Goal: Task Accomplishment & Management: Complete application form

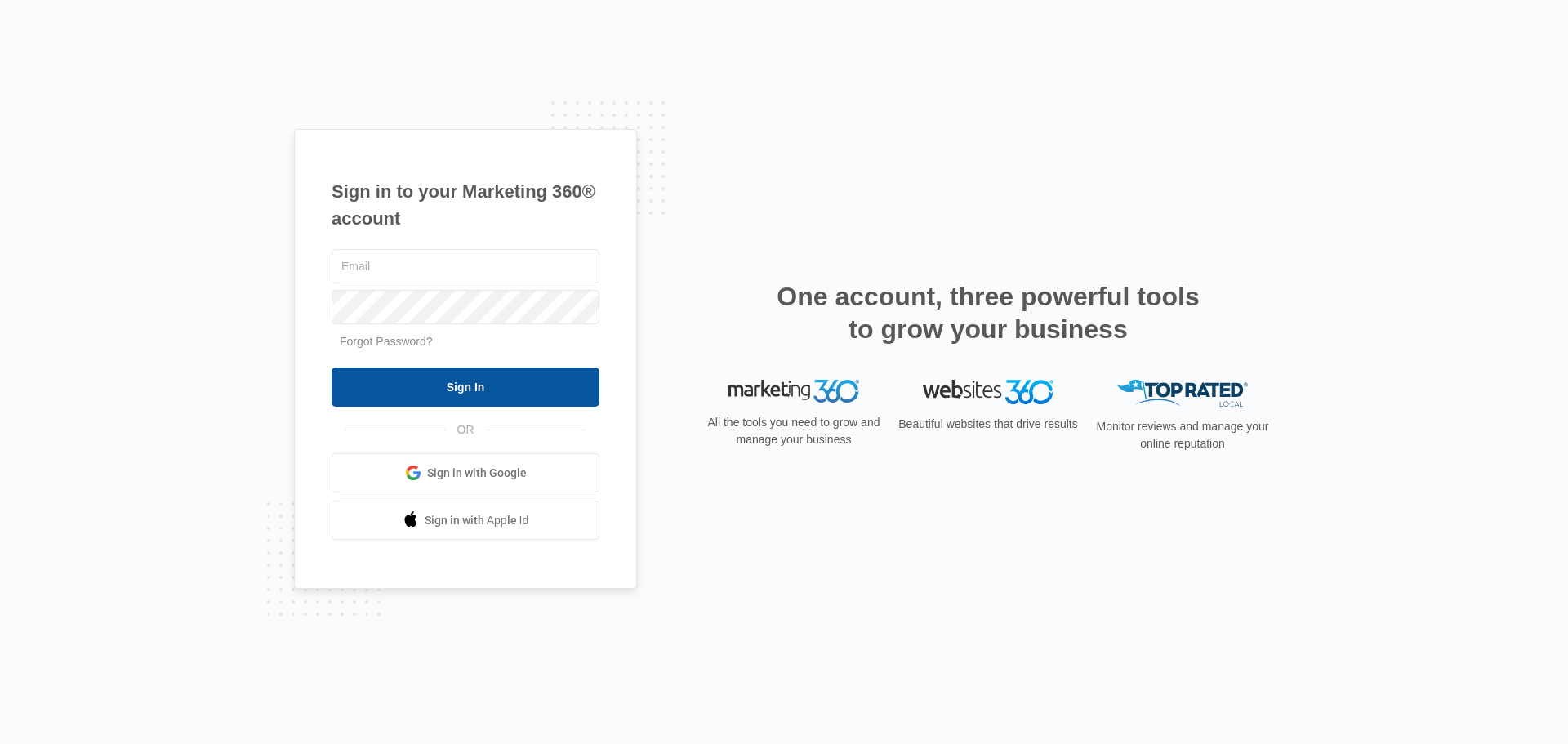
type input "[EMAIL_ADDRESS][DOMAIN_NAME]"
click at [441, 378] on input "Sign In" at bounding box center [465, 387] width 268 height 39
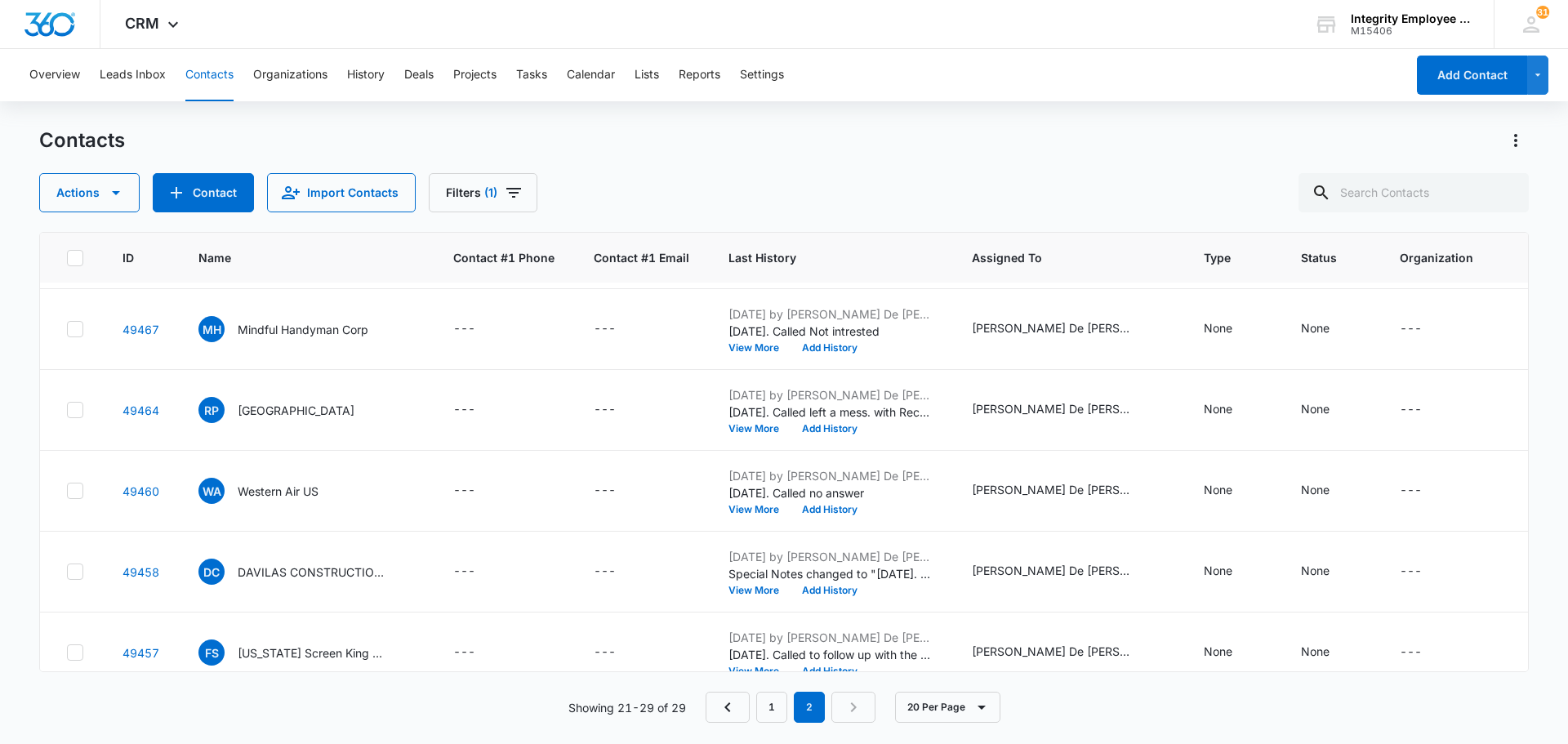
scroll to position [327, 0]
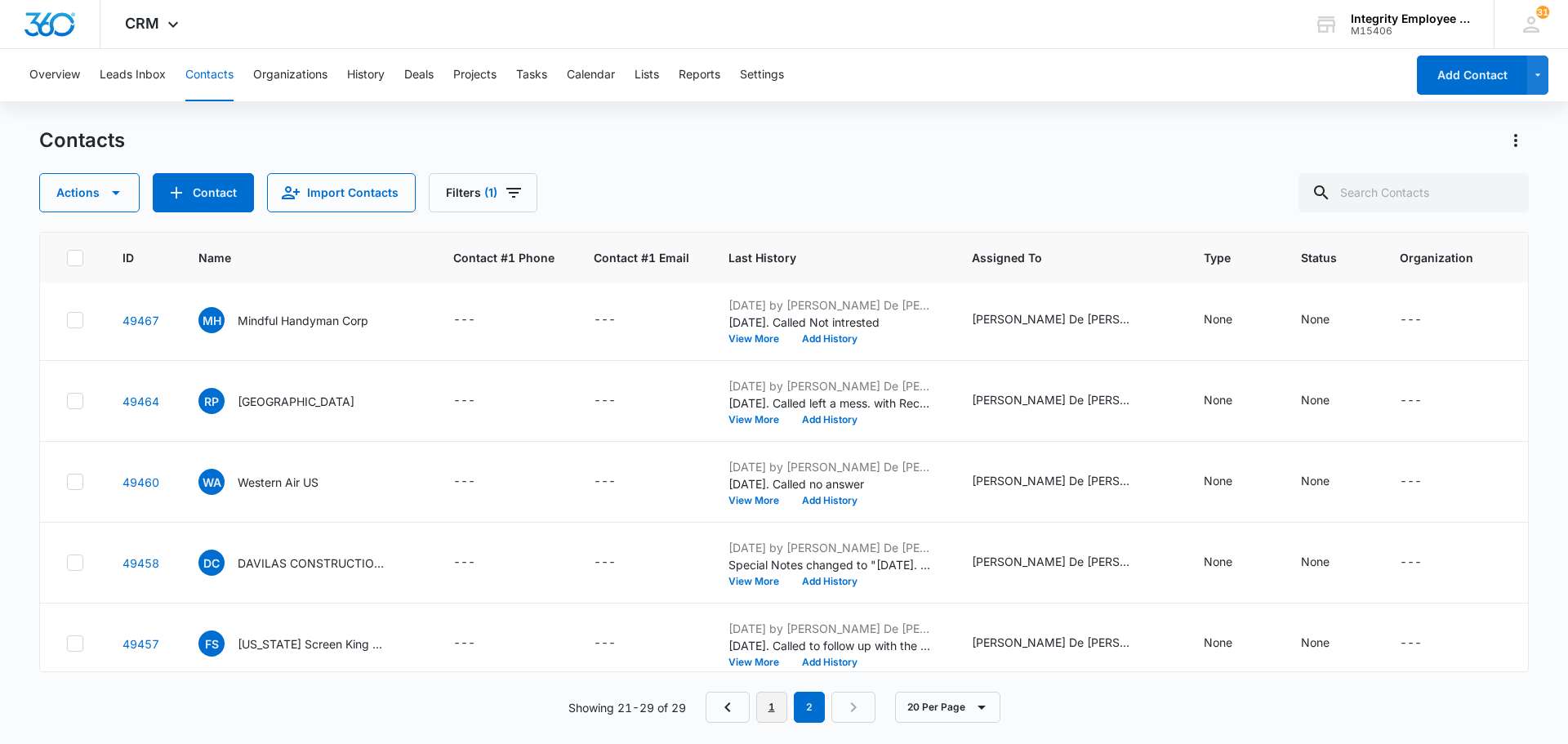
click at [759, 708] on link "1" at bounding box center [771, 707] width 31 height 31
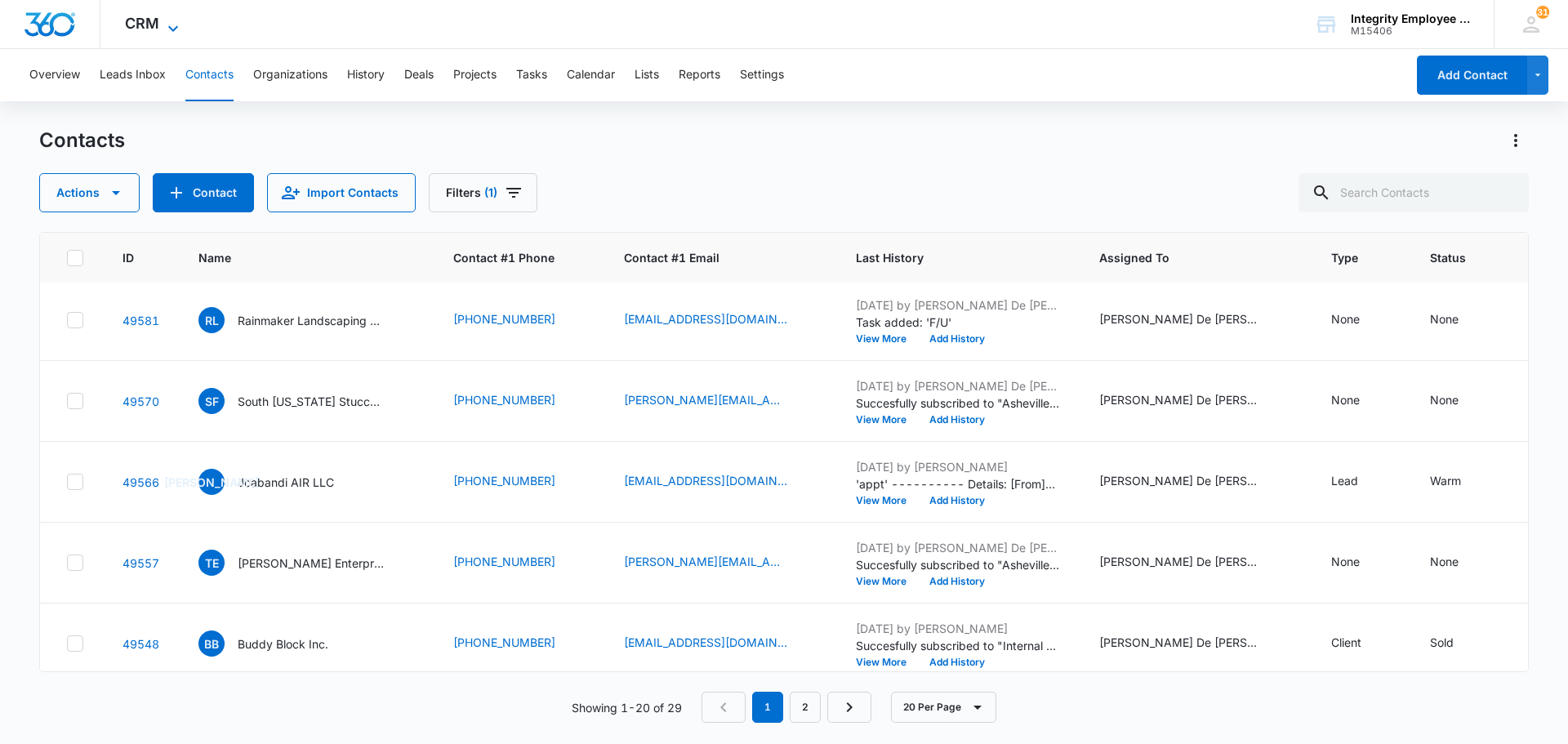
click at [149, 17] on span "CRM" at bounding box center [142, 23] width 34 height 17
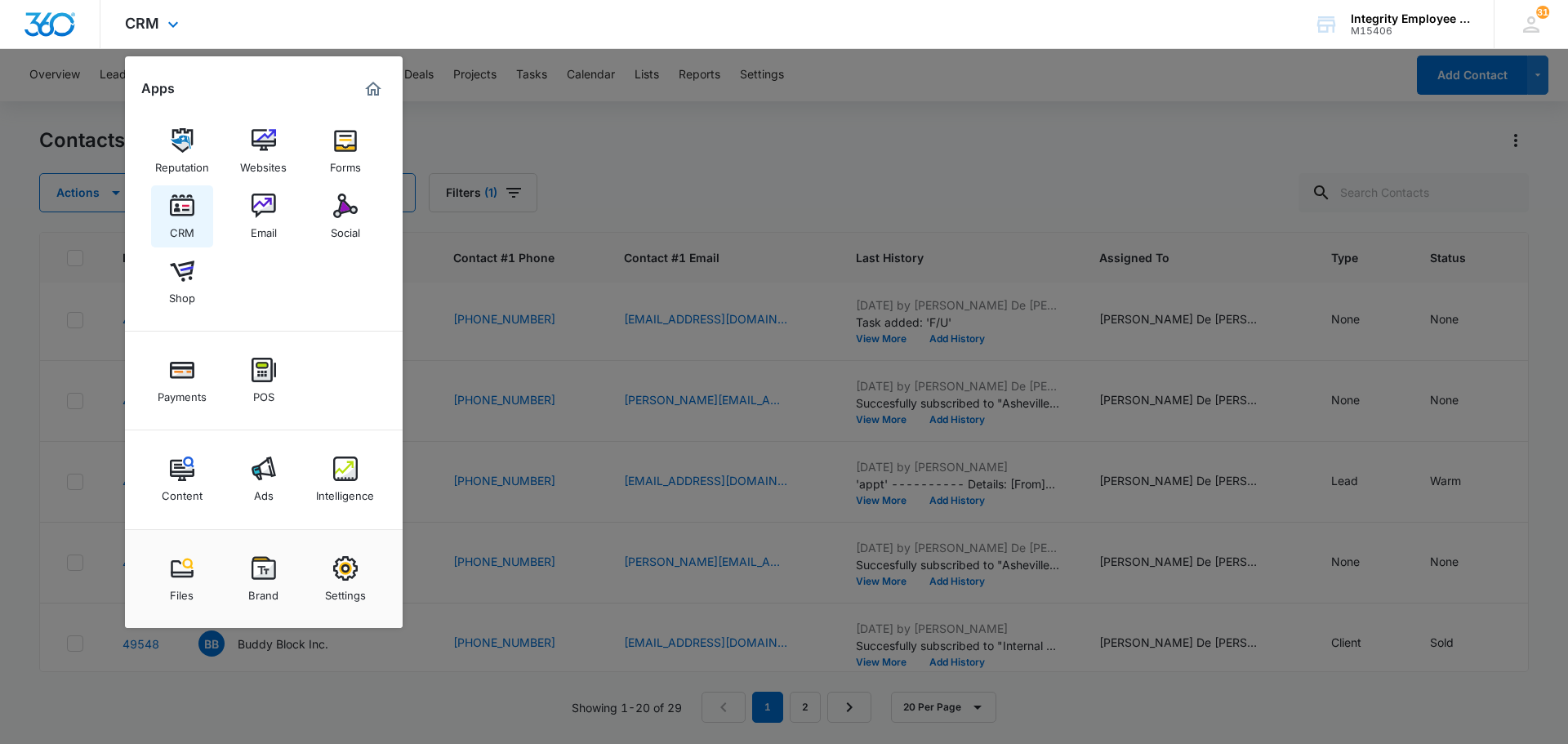
click at [180, 214] on img at bounding box center [182, 205] width 24 height 24
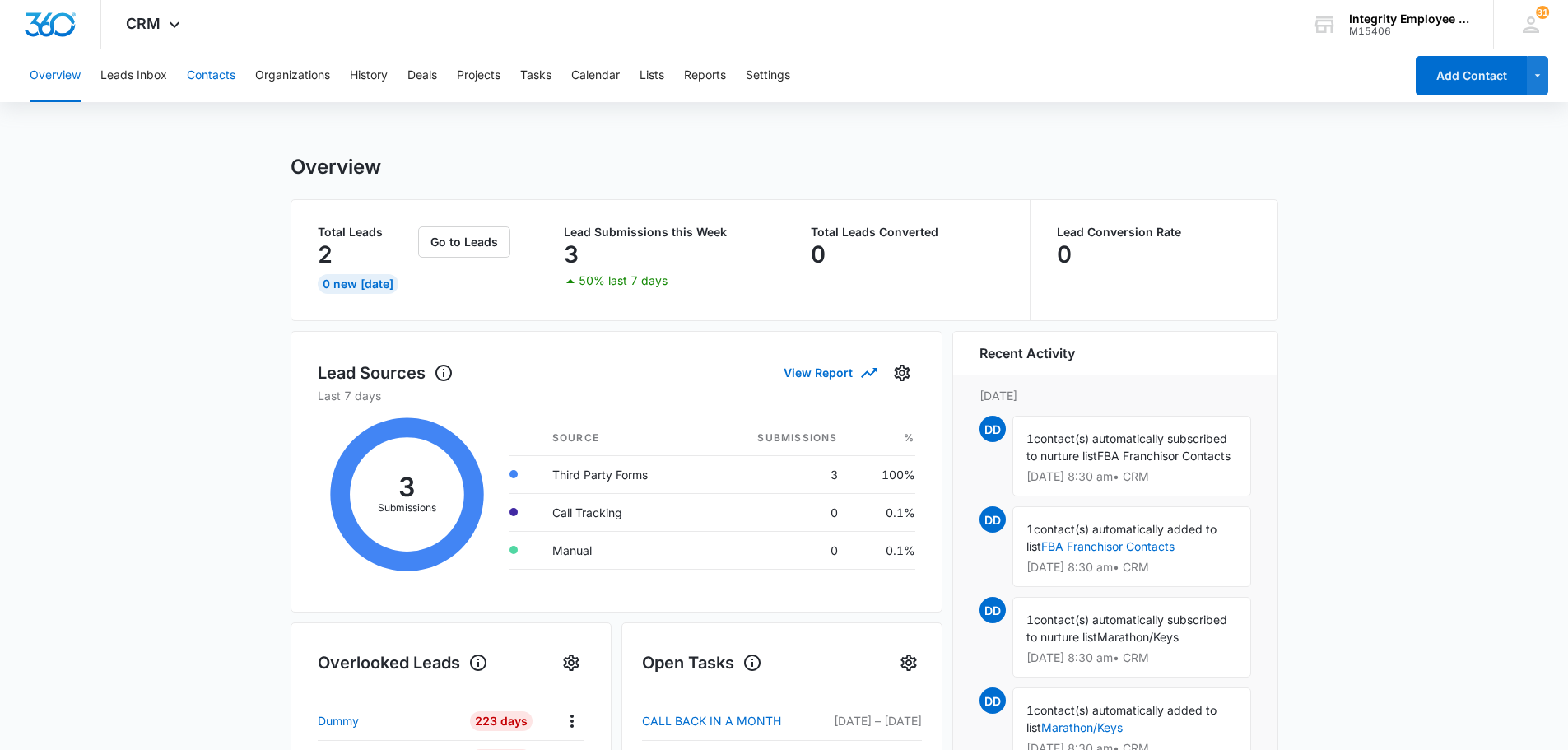
click at [201, 75] on button "Contacts" at bounding box center [212, 76] width 49 height 53
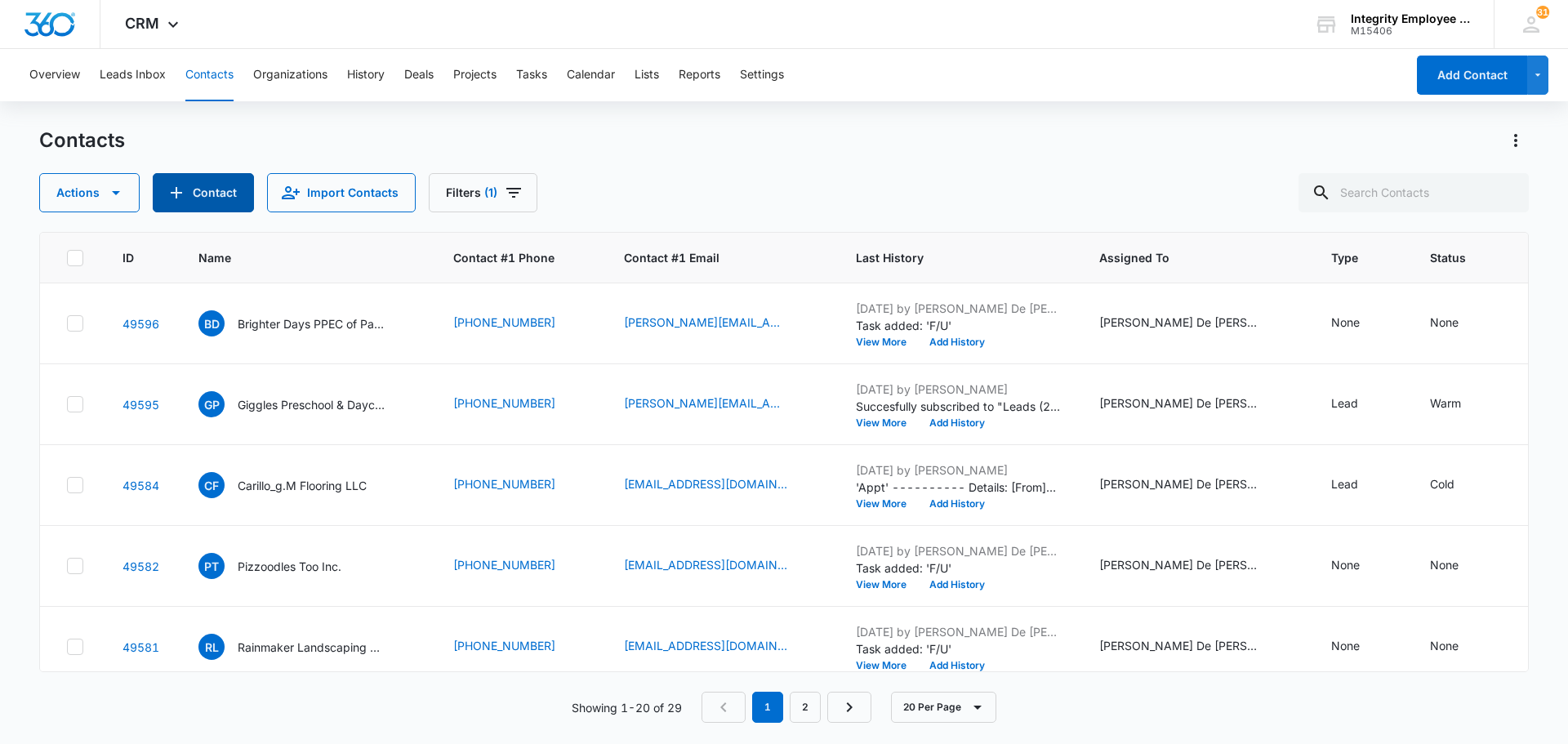
click at [192, 196] on button "Contact" at bounding box center [203, 192] width 102 height 39
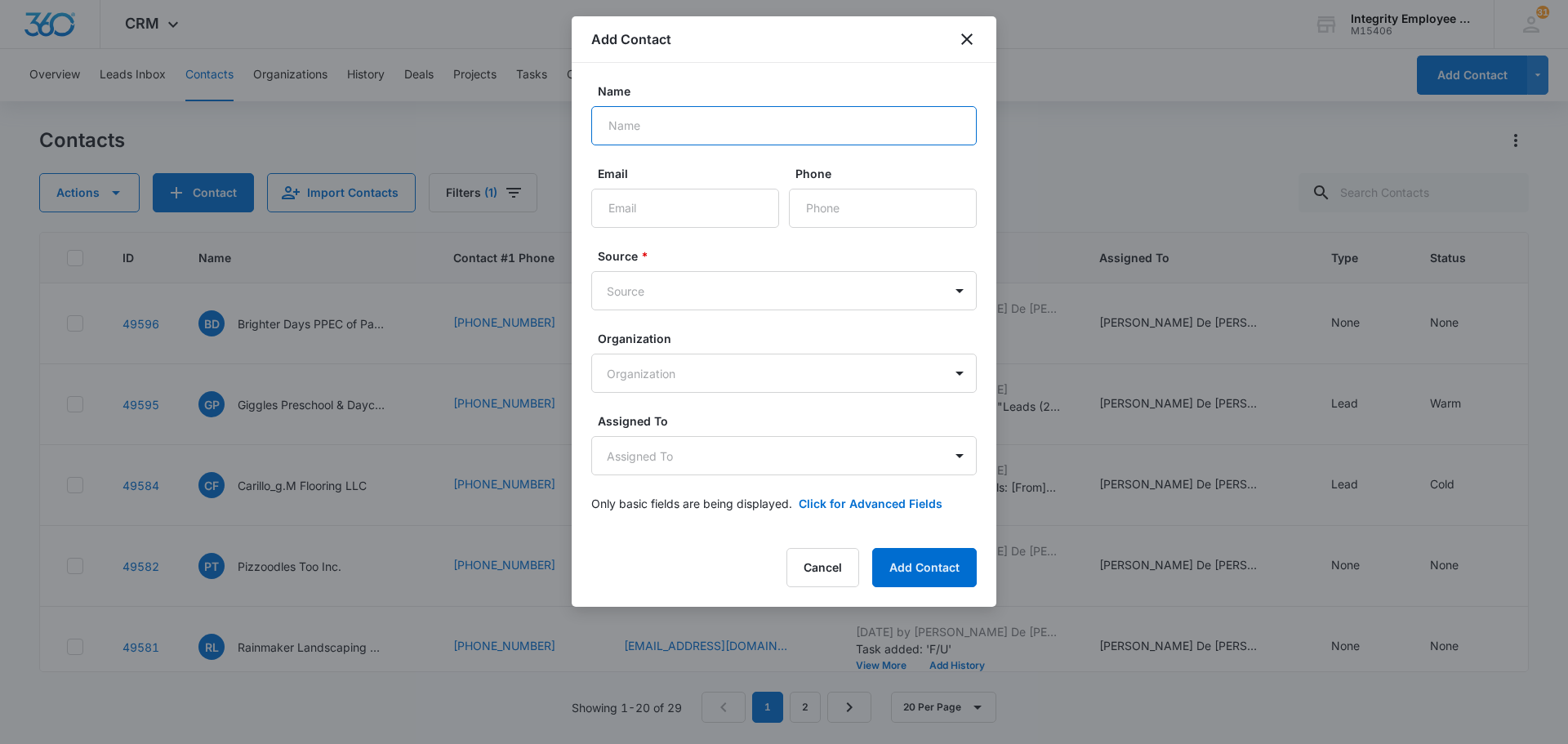
click at [623, 125] on input "Name" at bounding box center [784, 125] width 386 height 39
type input "[GEOGRAPHIC_DATA] [PERSON_NAME] LLC"
click at [606, 204] on input "Email" at bounding box center [685, 207] width 188 height 39
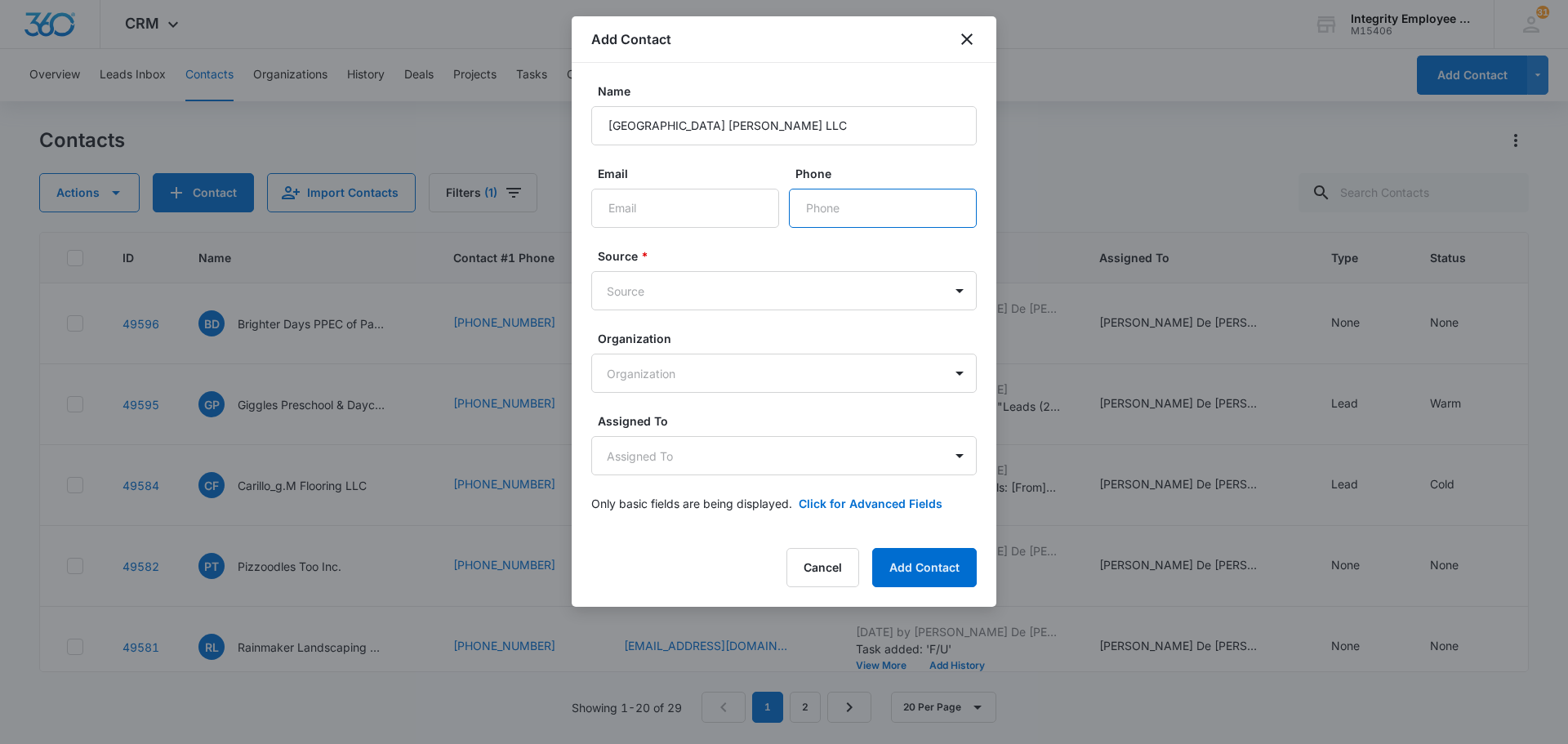
click at [824, 206] on input "Phone" at bounding box center [883, 207] width 188 height 39
type input "[PHONE_NUMBER]"
click at [641, 211] on input "Email" at bounding box center [685, 207] width 188 height 39
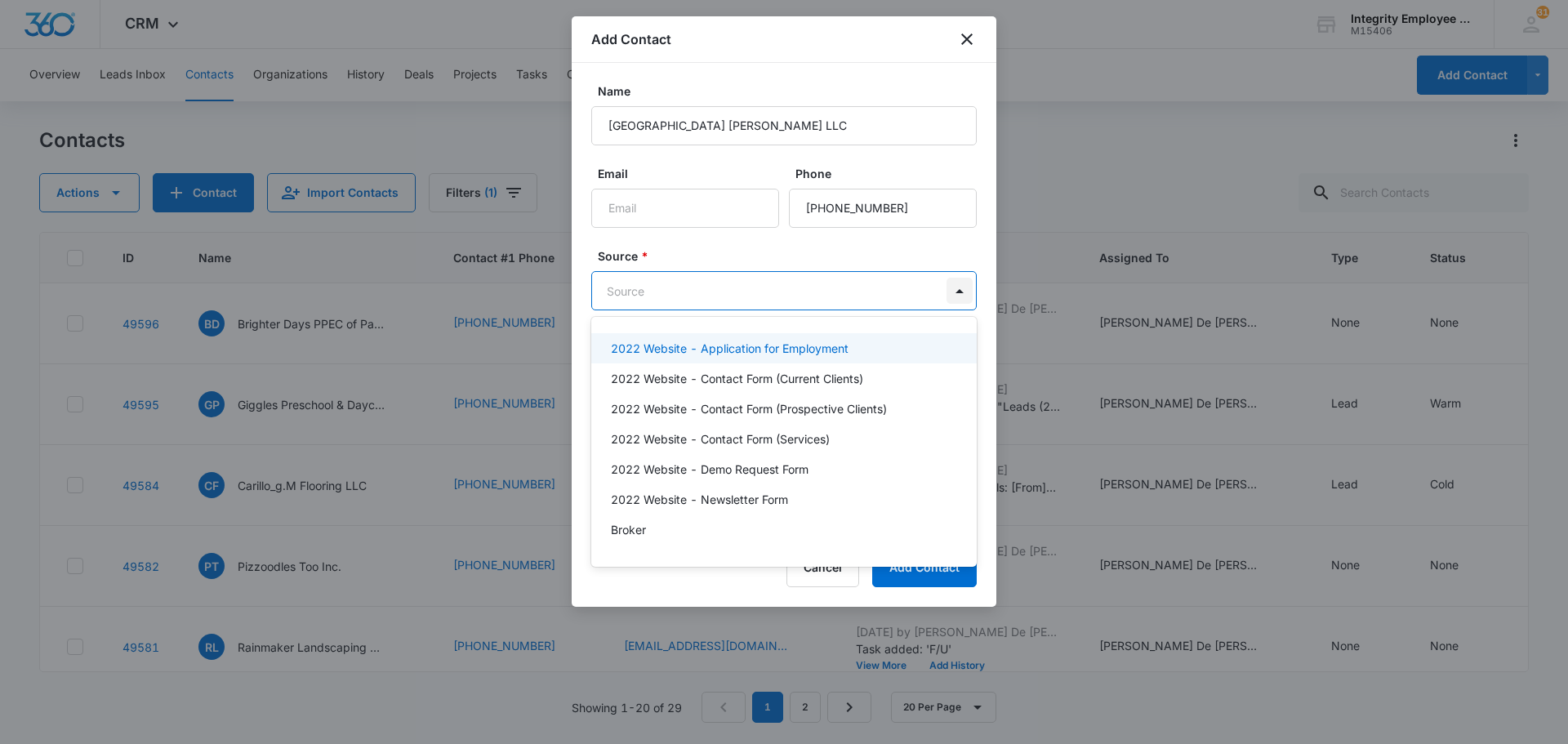
click at [961, 293] on body "CRM Apps Reputation Websites Forms CRM Email Social Shop Payments POS Content A…" at bounding box center [784, 372] width 1568 height 744
type input "COL"
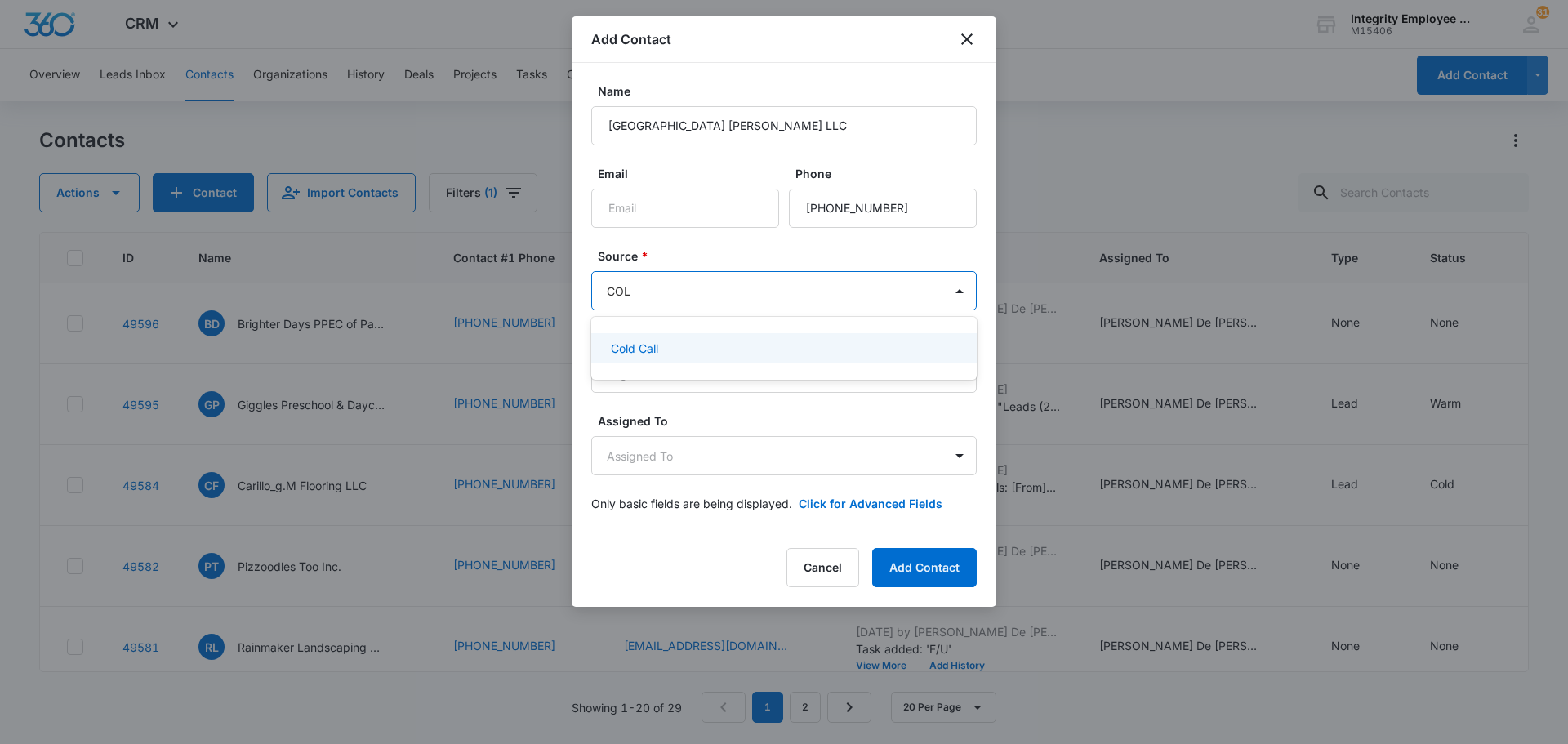
click at [709, 343] on div "Cold Call" at bounding box center [782, 348] width 343 height 17
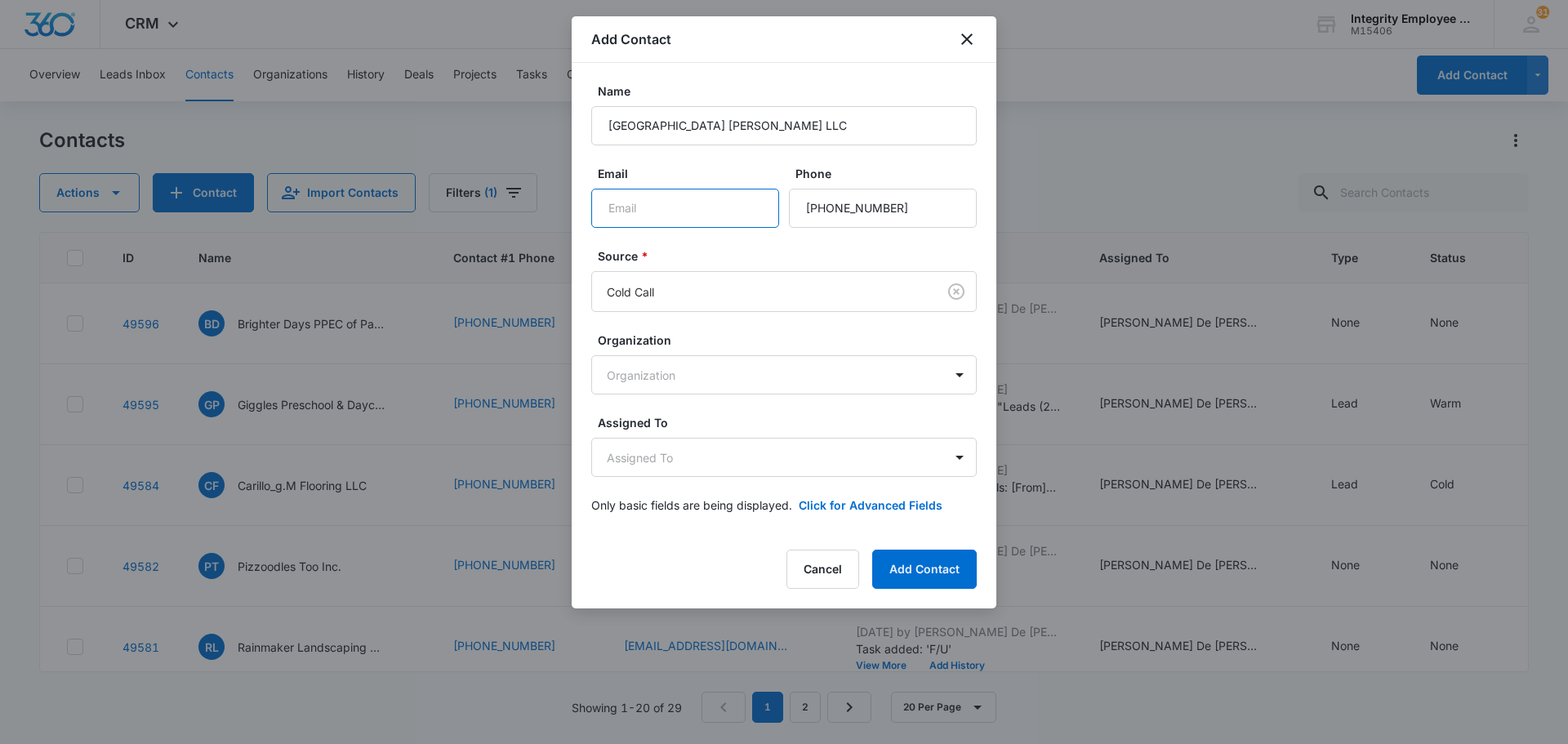
click at [655, 212] on input "Email" at bounding box center [685, 207] width 188 height 39
type input "F"
type input "[EMAIL_ADDRESS][DOMAIN_NAME]"
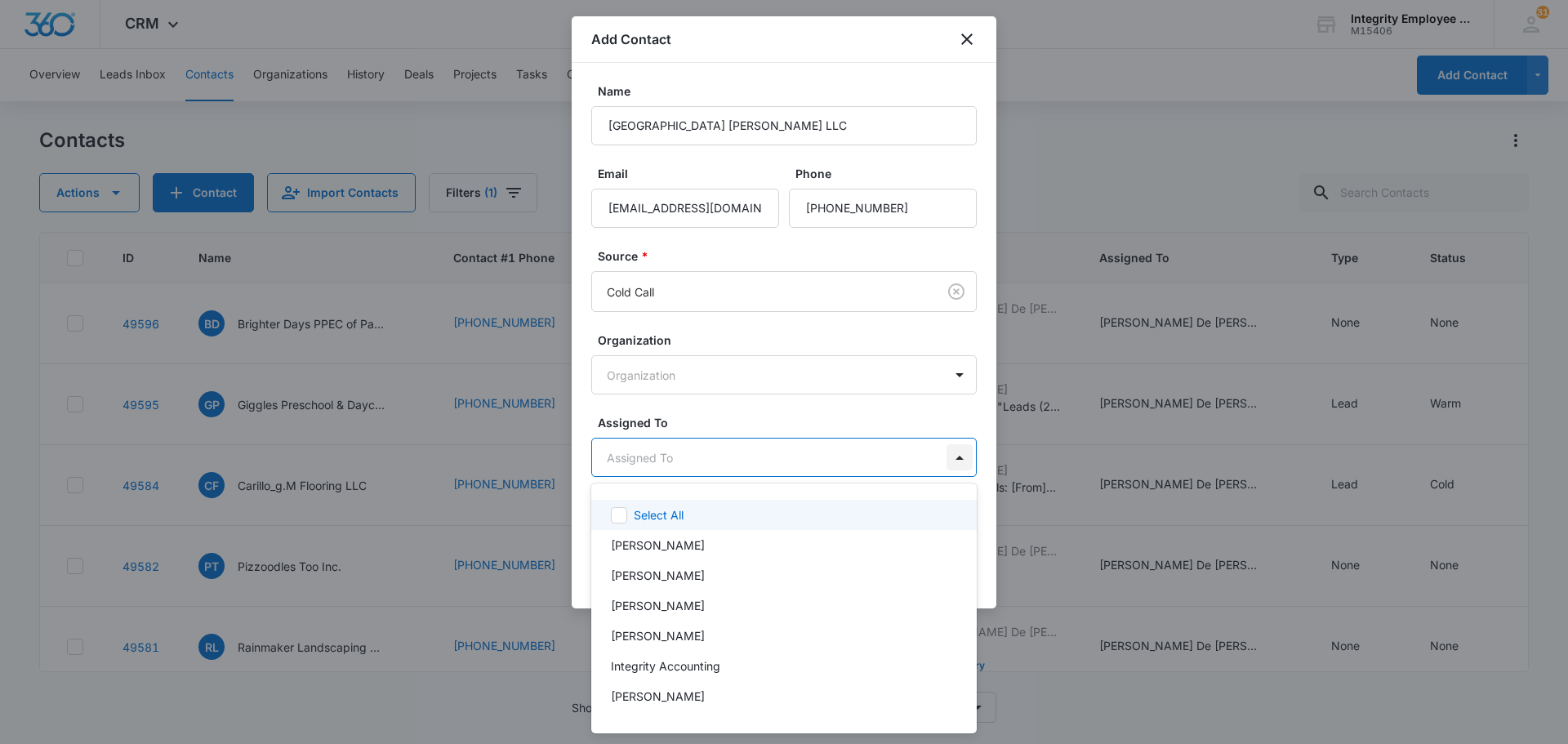
click at [953, 459] on body "CRM Apps Reputation Websites Forms CRM Email Social Shop Payments POS Content A…" at bounding box center [784, 372] width 1568 height 744
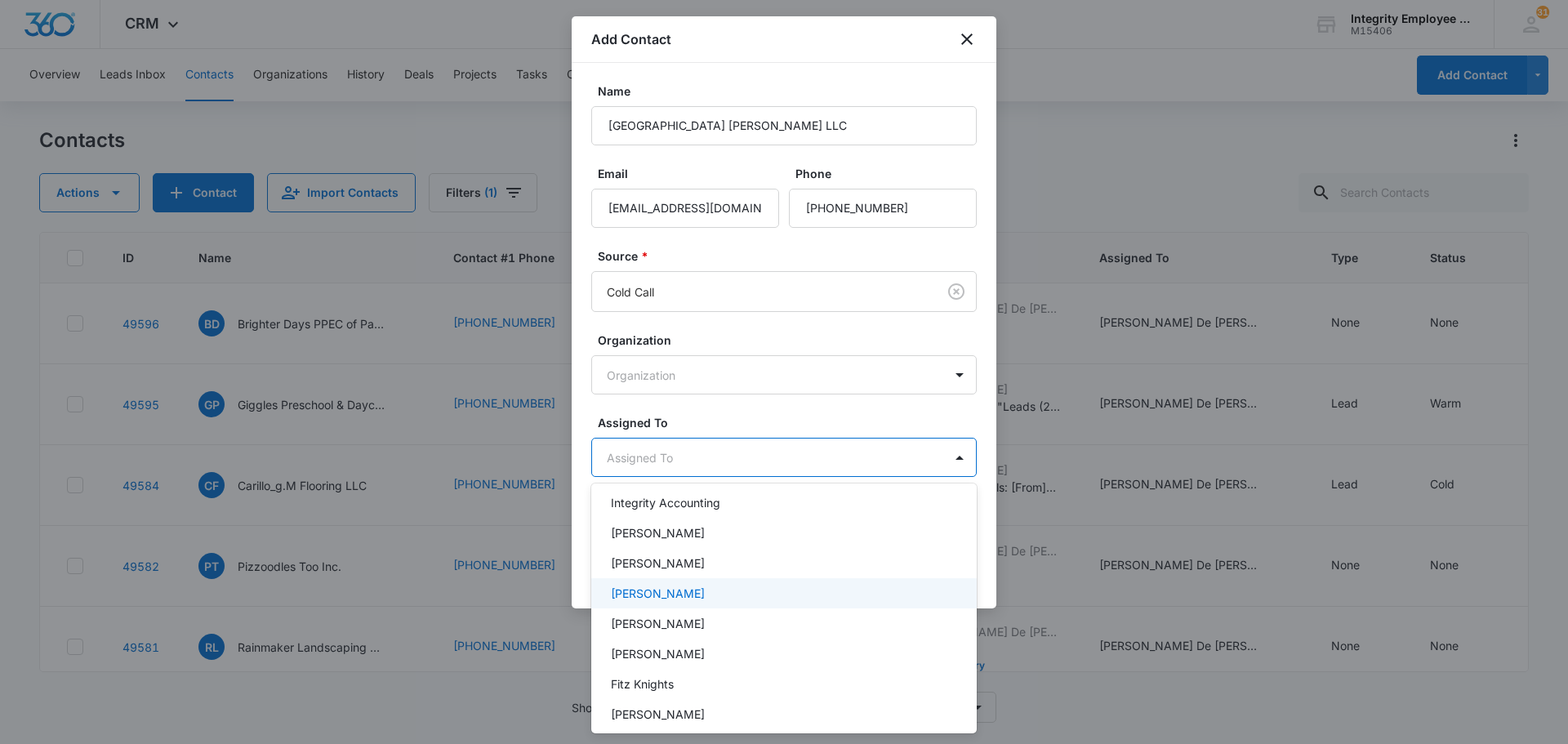
scroll to position [236, 0]
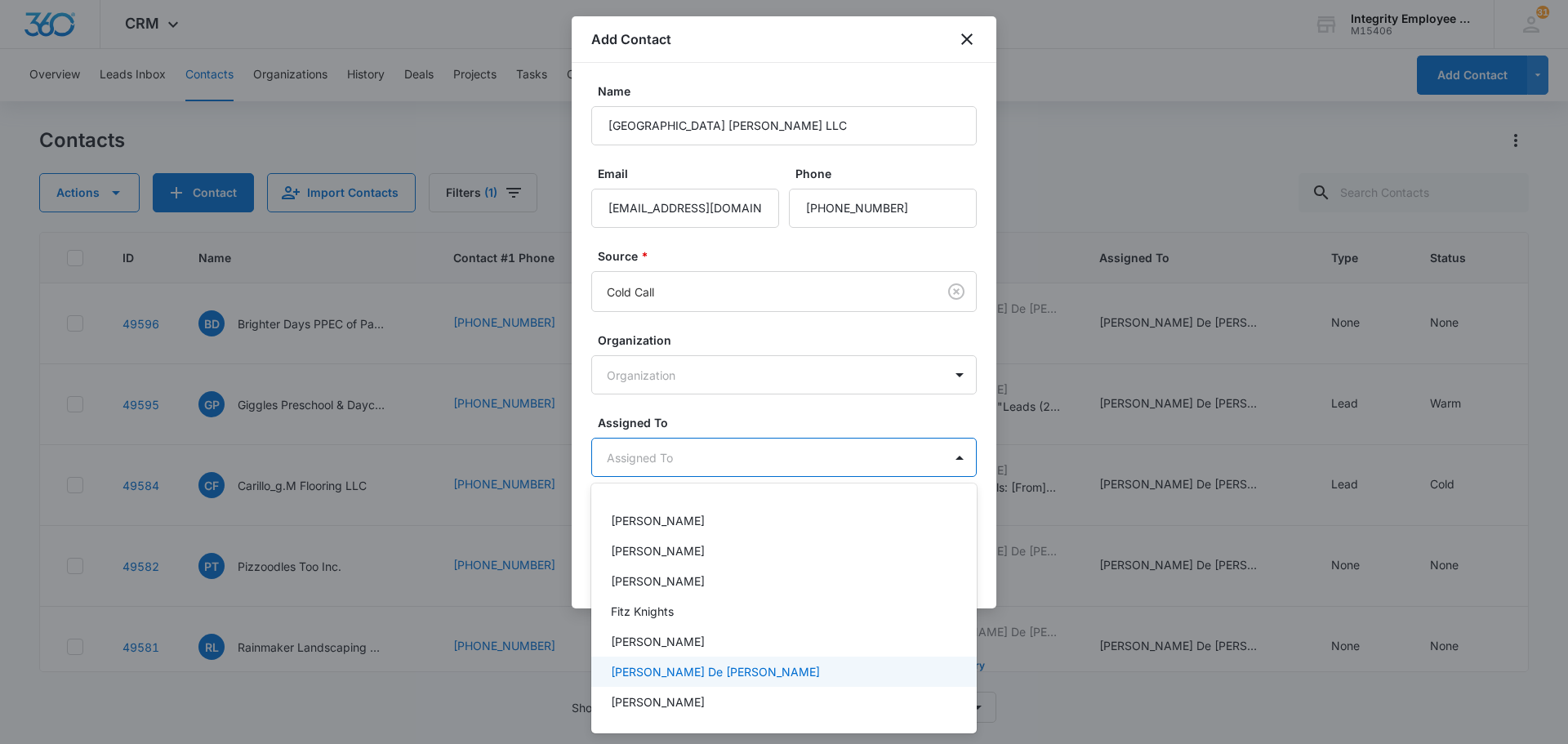
click at [653, 671] on p "[PERSON_NAME] De [PERSON_NAME]" at bounding box center [714, 672] width 209 height 17
click at [900, 51] on div at bounding box center [784, 372] width 1568 height 744
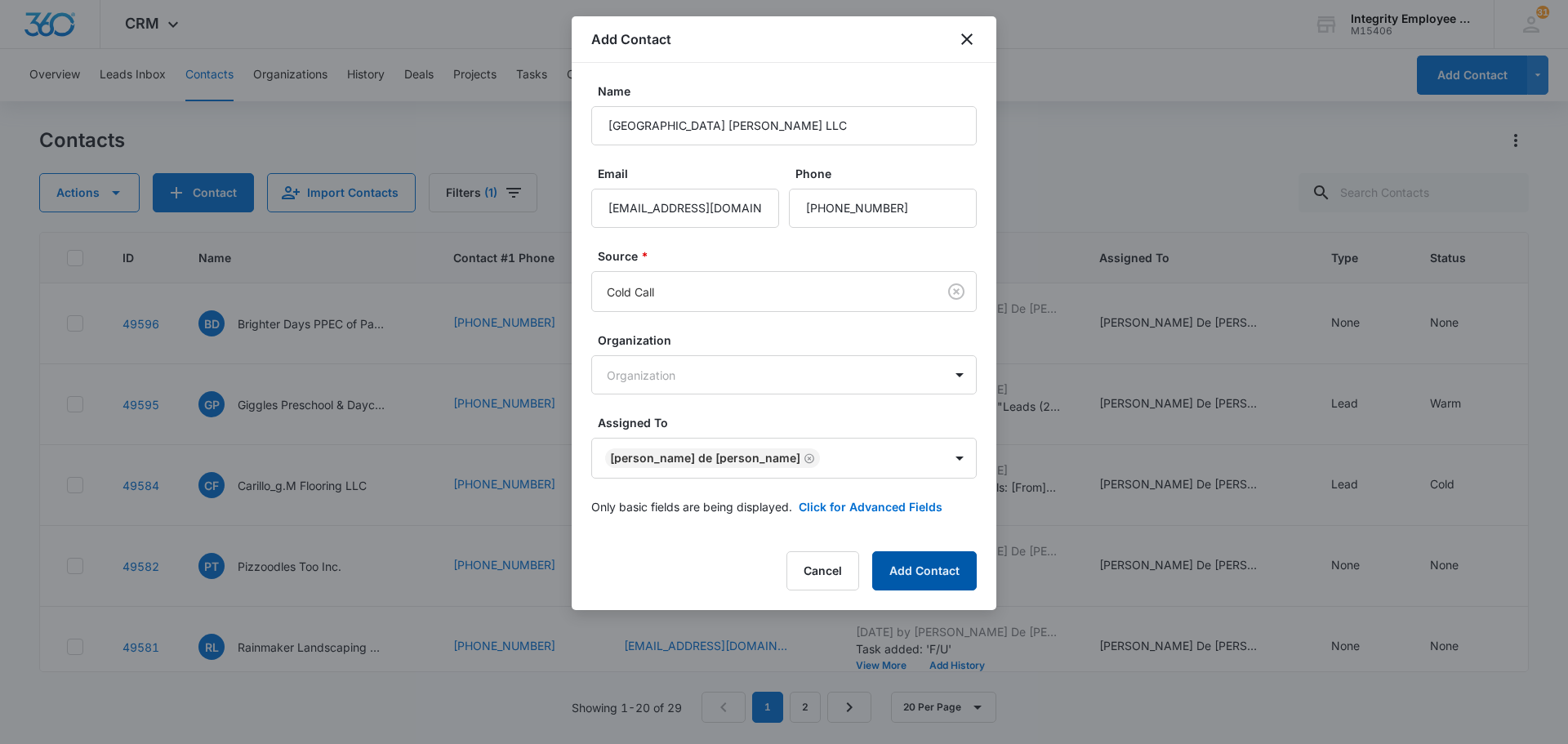
click at [953, 575] on button "Add Contact" at bounding box center [924, 571] width 105 height 39
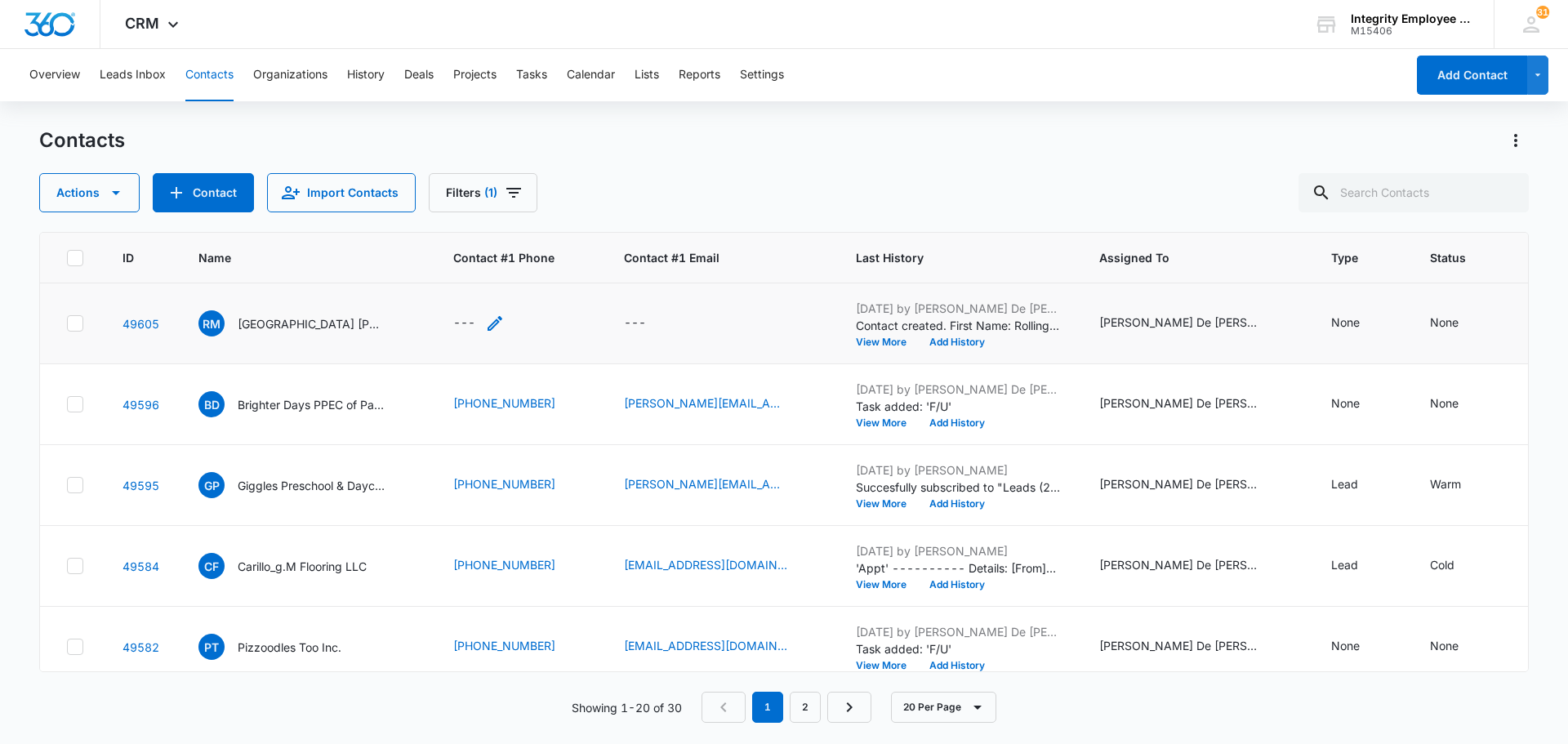
click at [462, 317] on div "---" at bounding box center [464, 324] width 22 height 20
click at [452, 224] on input "Contact #1 Phone" at bounding box center [487, 218] width 206 height 39
type input "[PHONE_NUMBER]"
click at [561, 272] on button "Save" at bounding box center [566, 270] width 48 height 31
click at [634, 317] on div "---" at bounding box center [635, 324] width 22 height 20
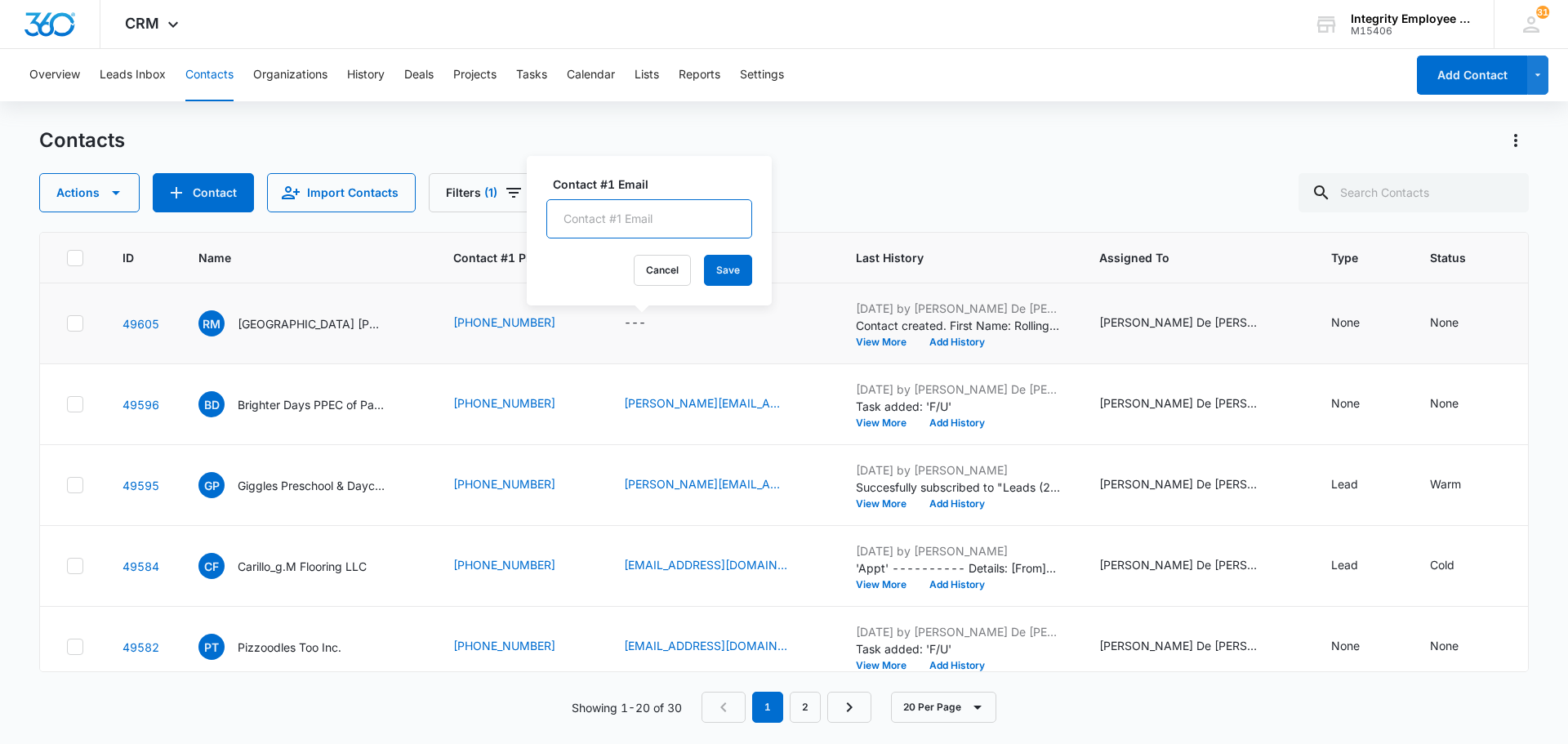
click at [591, 225] on input "Contact #1 Email" at bounding box center [649, 218] width 206 height 39
type input "[EMAIL_ADDRESS][DOMAIN_NAME]"
click at [722, 272] on button "Save" at bounding box center [728, 270] width 48 height 31
click at [1346, 323] on div "None" at bounding box center [1345, 322] width 28 height 17
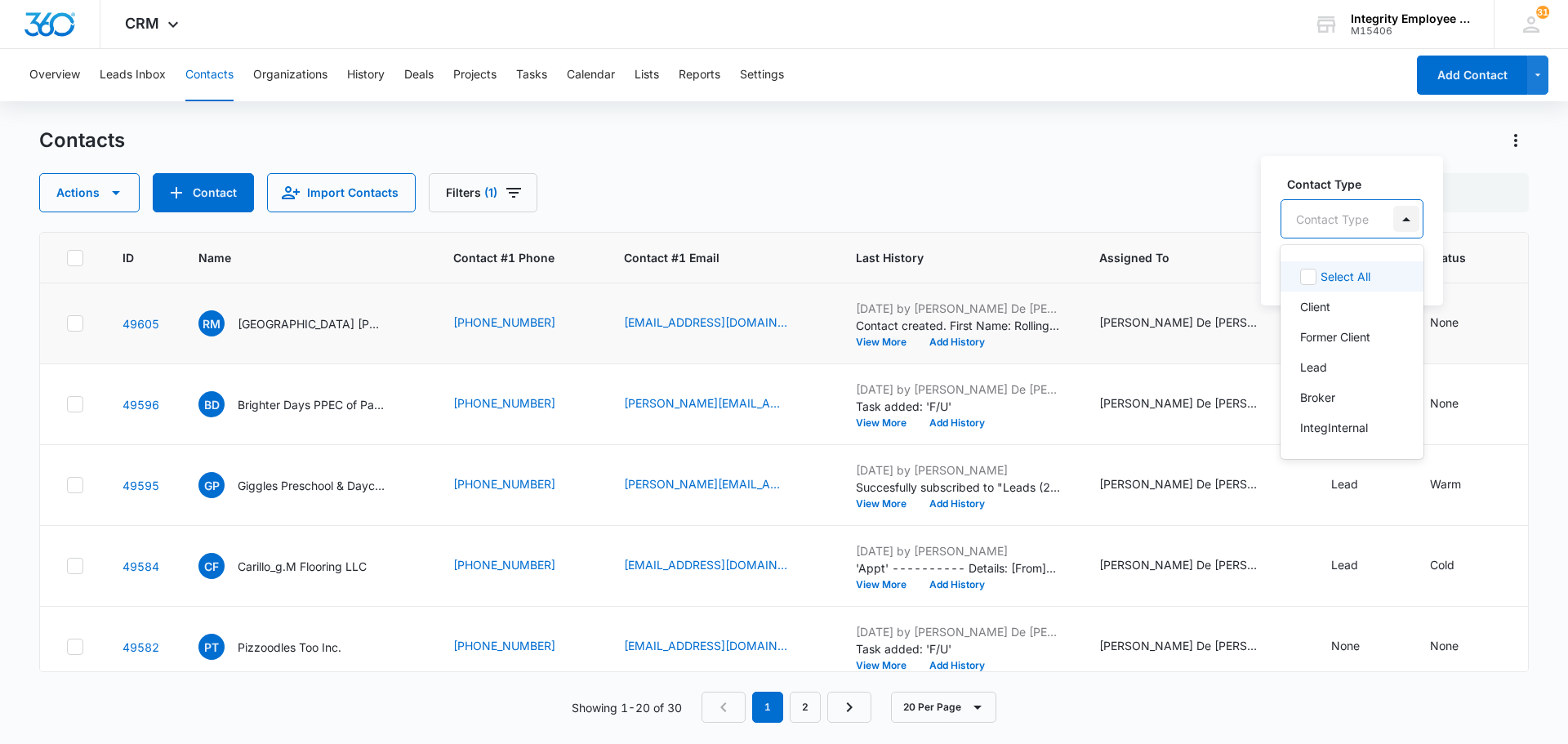
click at [1408, 219] on div at bounding box center [1406, 218] width 26 height 26
click at [1326, 306] on p "Client" at bounding box center [1315, 307] width 30 height 17
click at [1221, 117] on div "Overview Leads Inbox Contacts Organizations History Deals Projects Tasks Calend…" at bounding box center [784, 396] width 1568 height 693
click at [1441, 324] on div "None" at bounding box center [1444, 322] width 28 height 17
click at [1507, 213] on div at bounding box center [1509, 218] width 26 height 26
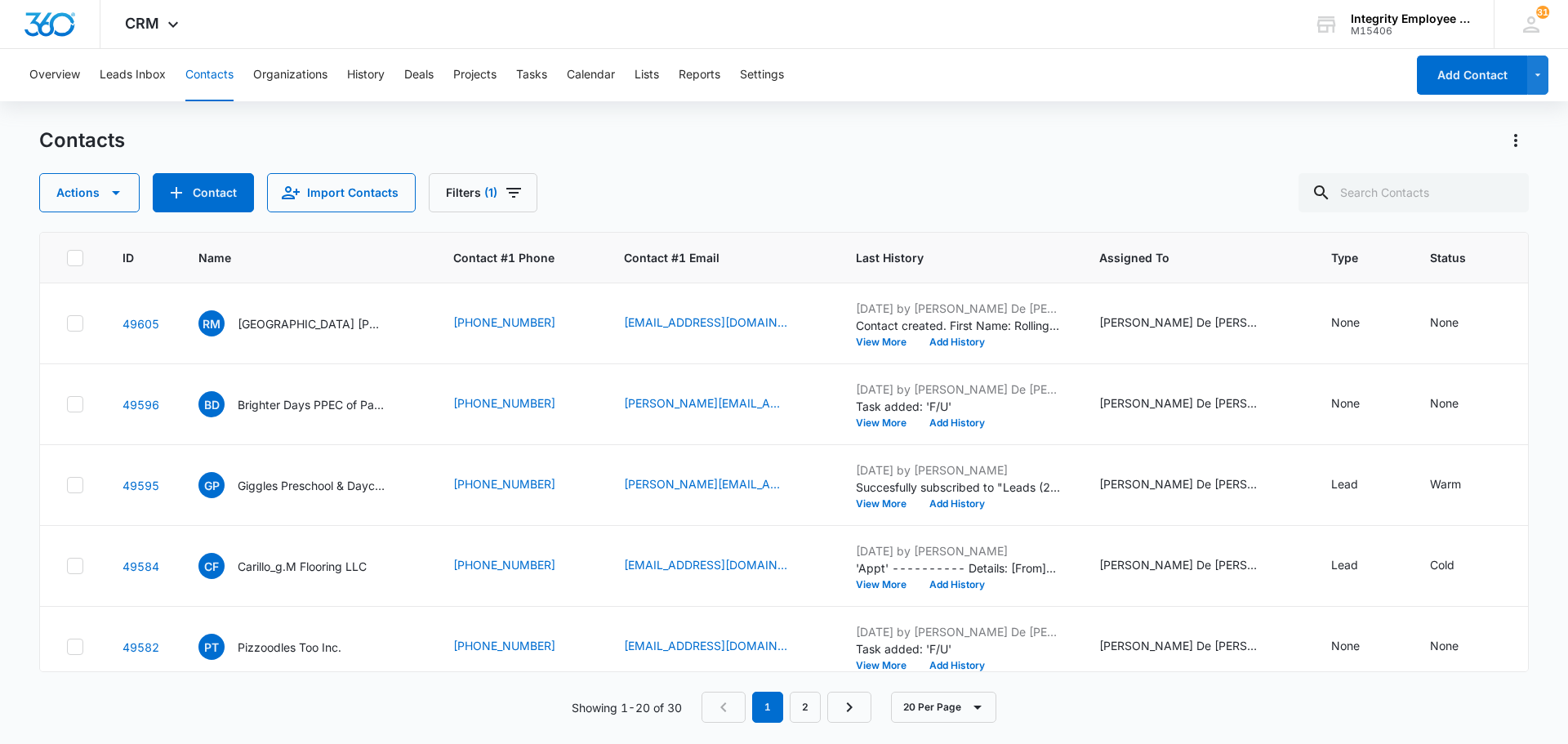
click at [1207, 177] on div "Actions Contact Import Contacts Filters (1)" at bounding box center [784, 192] width 1489 height 39
click at [546, 74] on button "Tasks" at bounding box center [531, 75] width 31 height 52
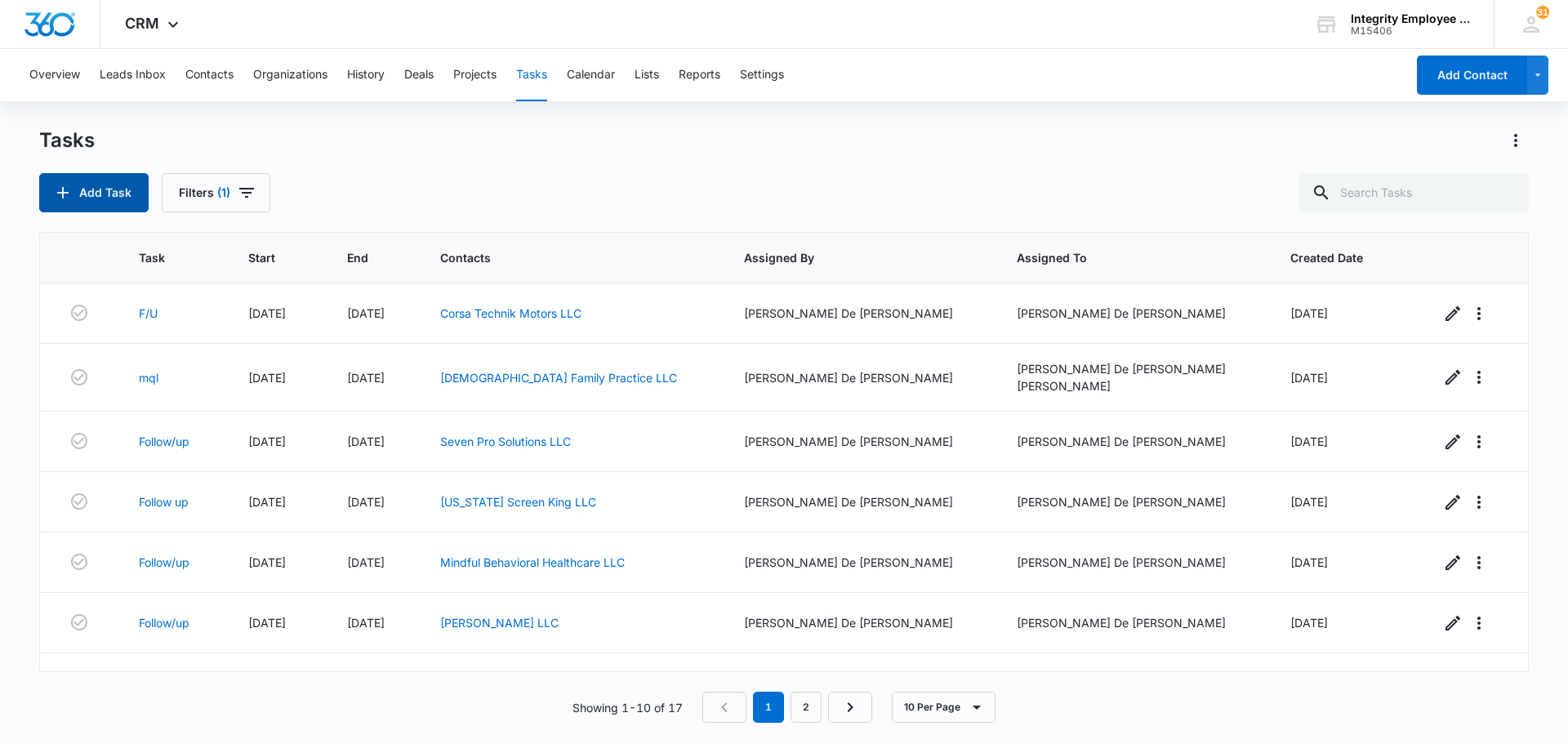
click at [98, 188] on button "Add Task" at bounding box center [93, 192] width 109 height 39
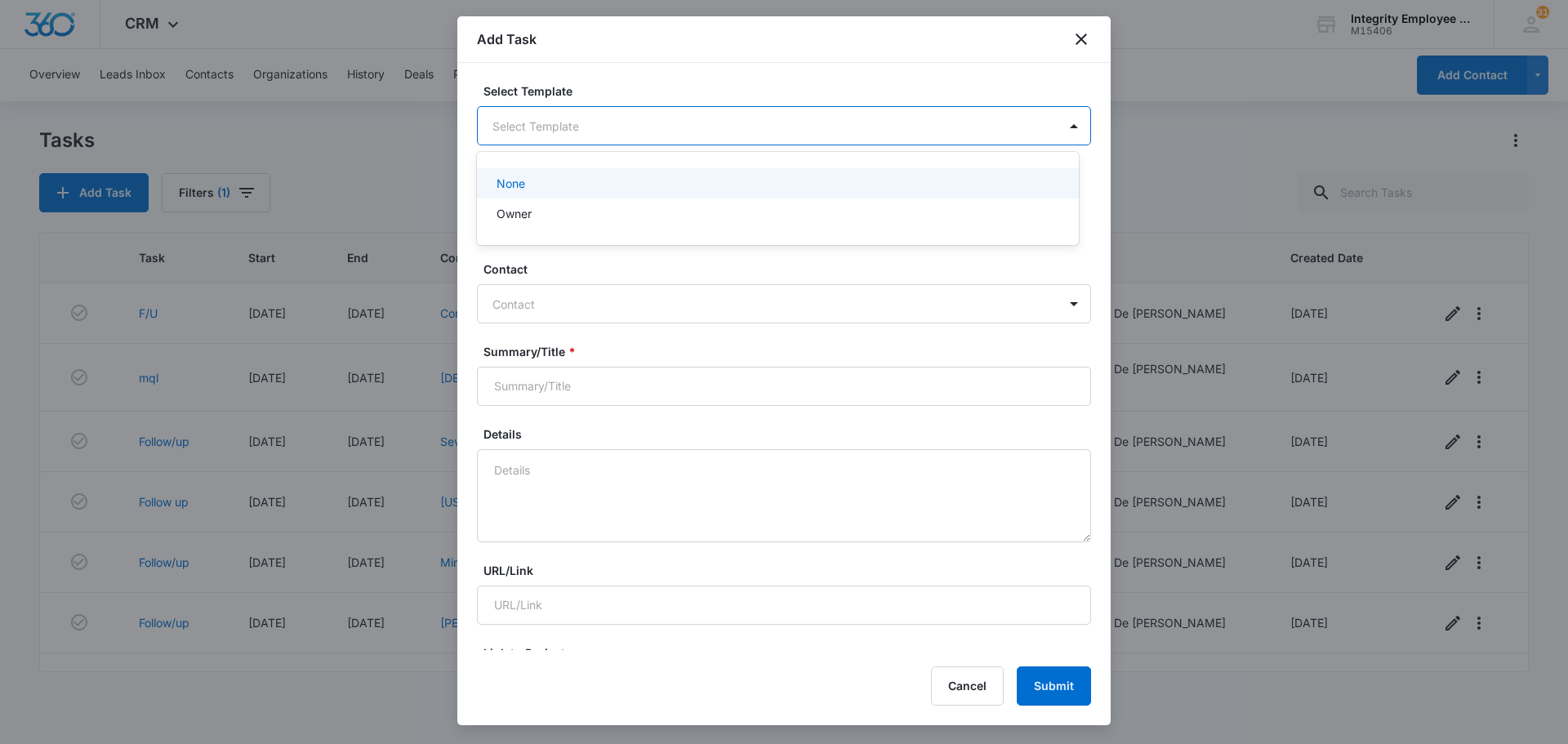
click at [1052, 129] on body "CRM Apps Reputation Websites Forms CRM Email Social Shop Payments POS Content A…" at bounding box center [784, 372] width 1568 height 744
click at [958, 112] on div at bounding box center [784, 372] width 1568 height 744
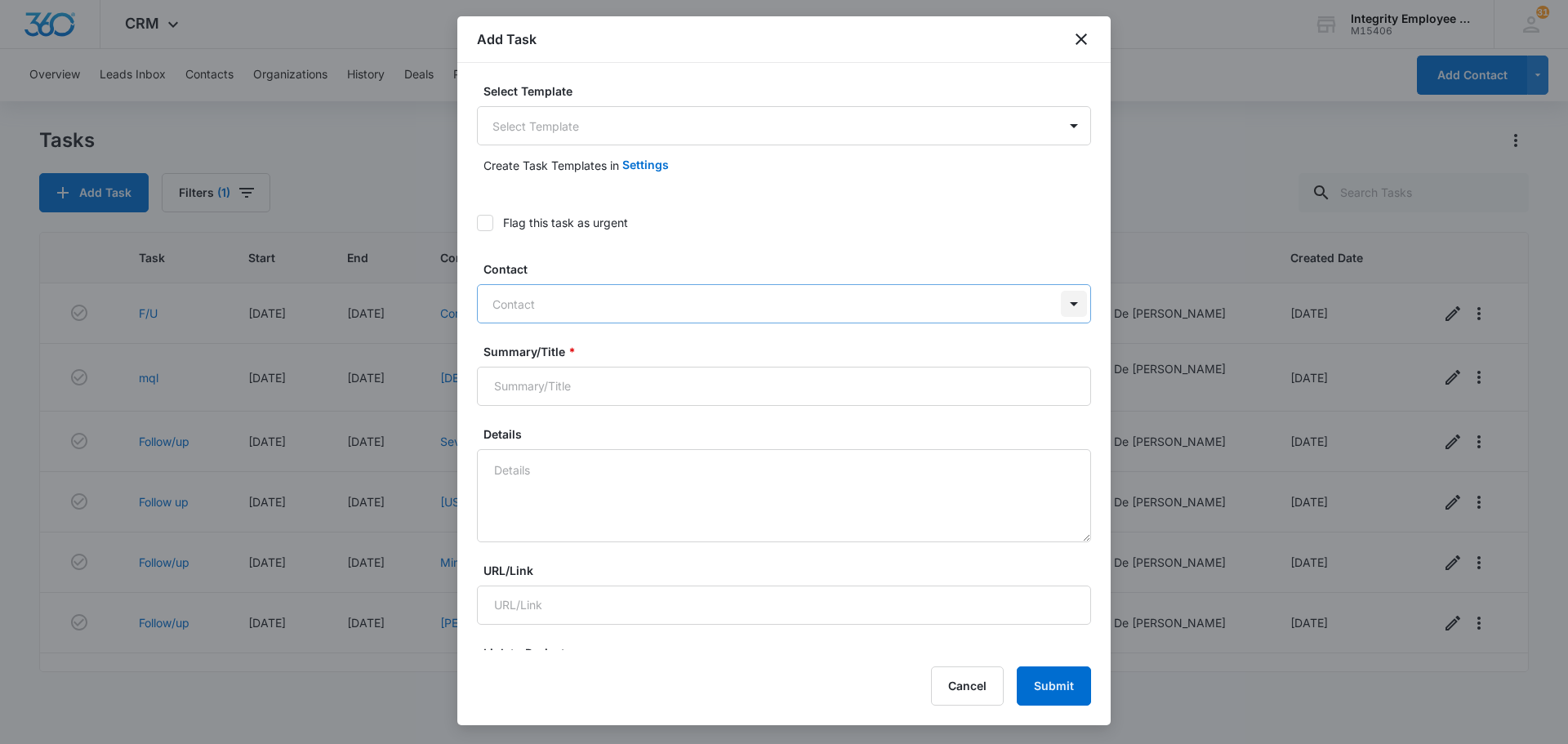
click at [1061, 308] on div at bounding box center [1073, 303] width 26 height 26
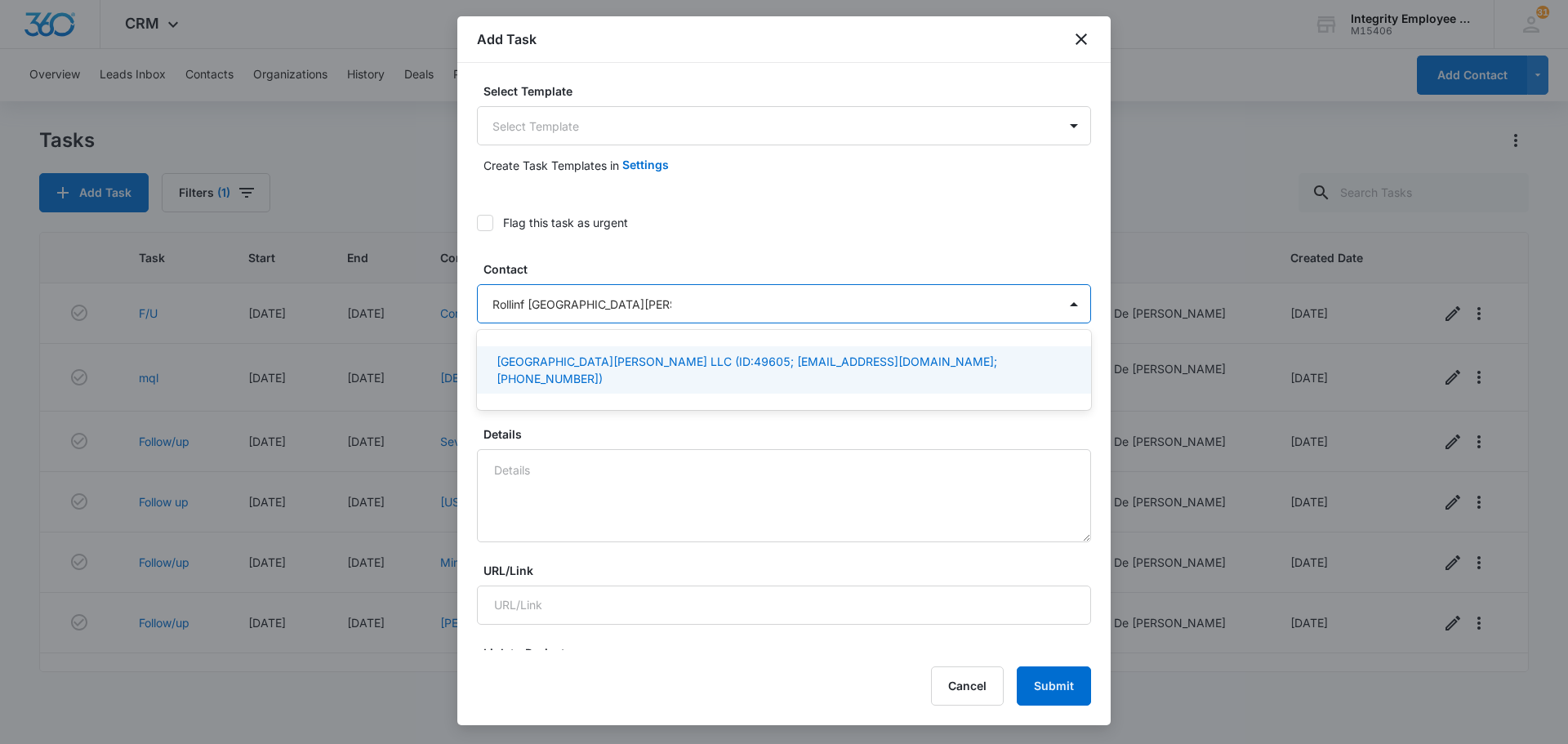
type input "Rollinf Meadow Ranch Groves LLC"
click at [677, 362] on p "[GEOGRAPHIC_DATA][PERSON_NAME] LLC (ID:49605; [EMAIL_ADDRESS][DOMAIN_NAME]; [PH…" at bounding box center [782, 370] width 571 height 34
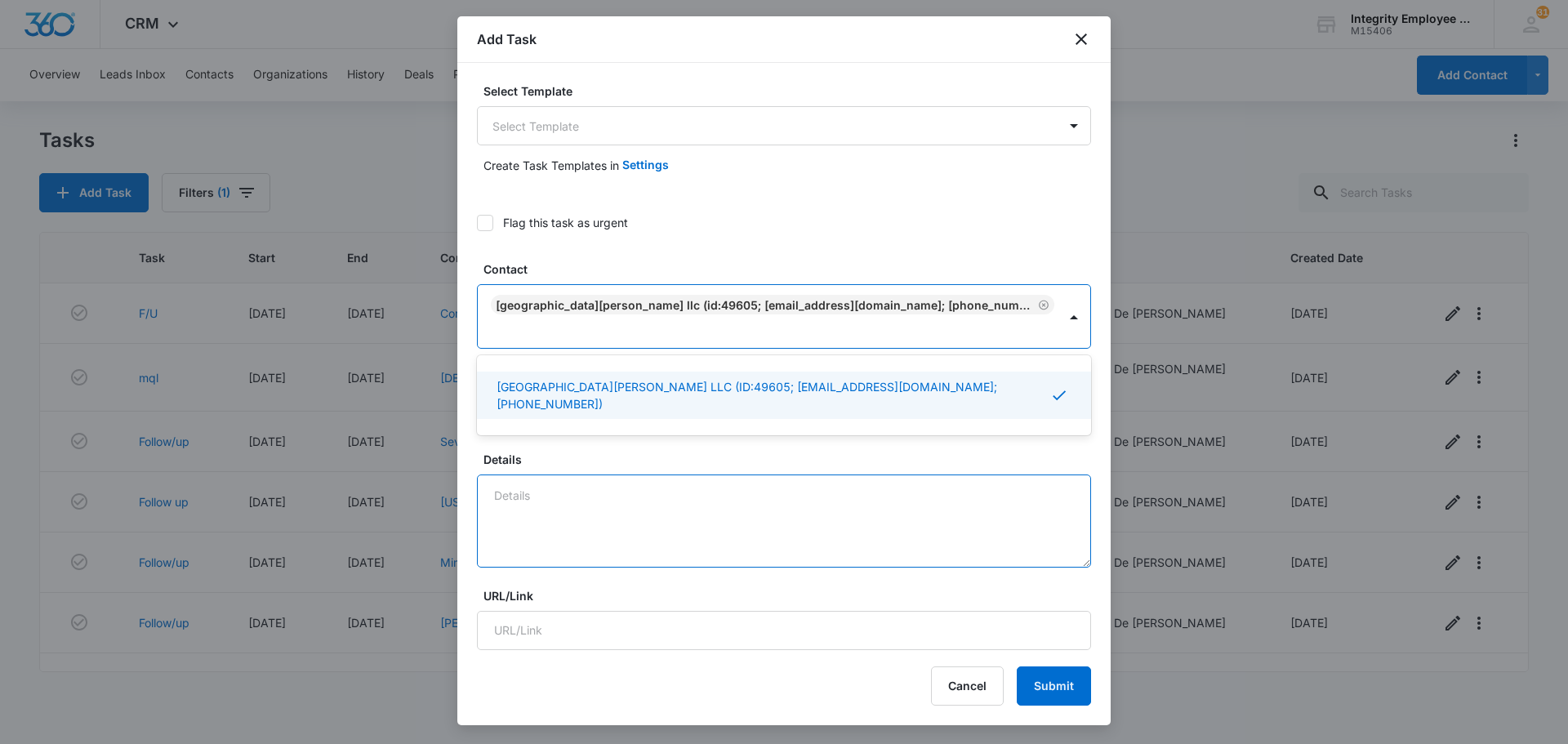
click at [560, 478] on textarea "Details" at bounding box center [784, 522] width 614 height 93
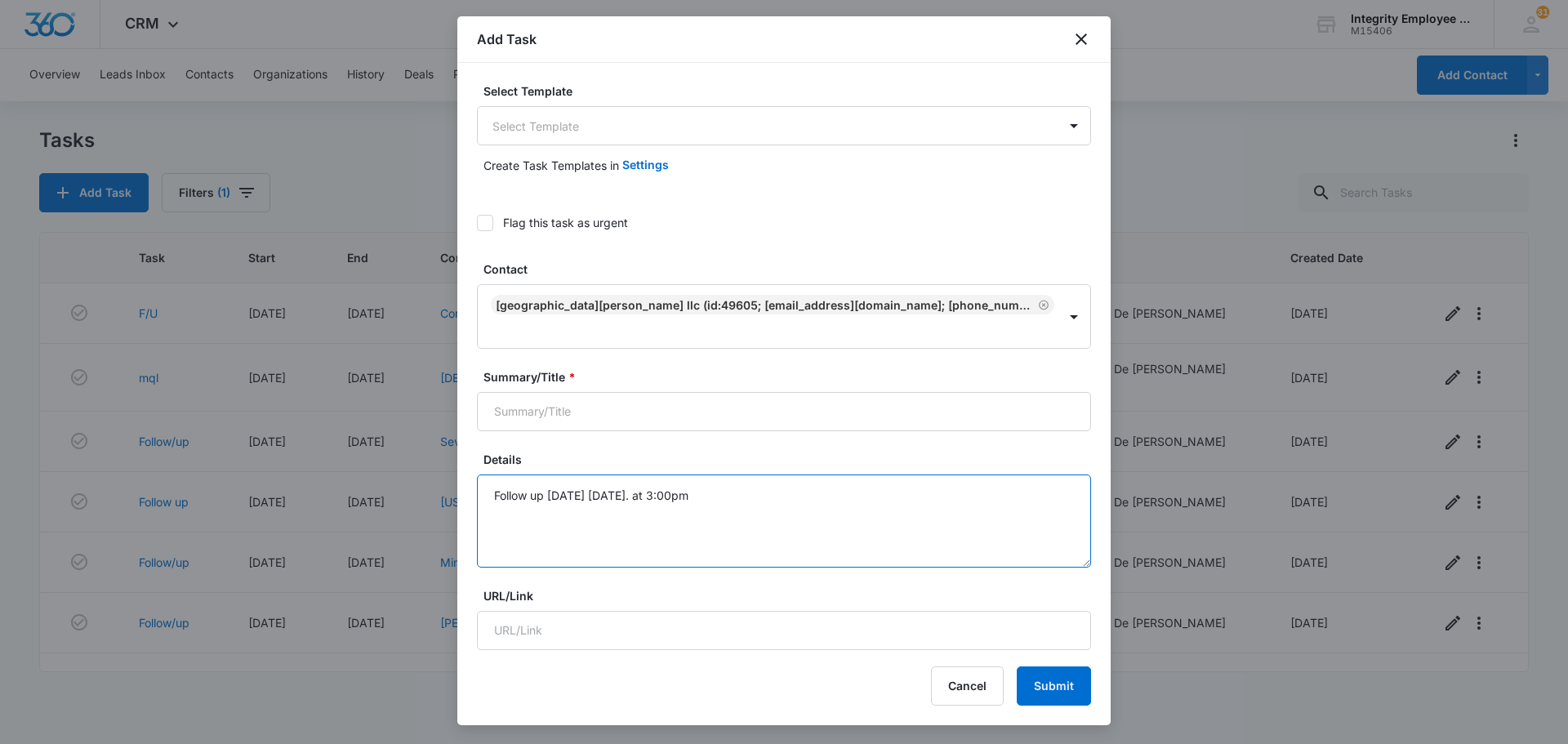
click at [485, 475] on textarea "Follow up Today 10/13/25. at 3:00pm" at bounding box center [784, 522] width 614 height 93
click at [649, 475] on textarea "Email was sent with questionarie & flyer Follow up Today 10/13/25. at 3:00pm" at bounding box center [784, 522] width 614 height 93
click at [679, 475] on textarea "Email was sent with questionnarie & flyer Follow up Today 10/13/25. at 3:00pm" at bounding box center [784, 522] width 614 height 93
click at [714, 475] on textarea "Email was sent with questionnaire & flyer Follow up Today 10/13/25. at 3:00pm" at bounding box center [784, 522] width 614 height 93
click at [769, 475] on textarea "Email was sent with questionnaire & flyer need to Follow up Today 10/13/25. at …" at bounding box center [784, 522] width 614 height 93
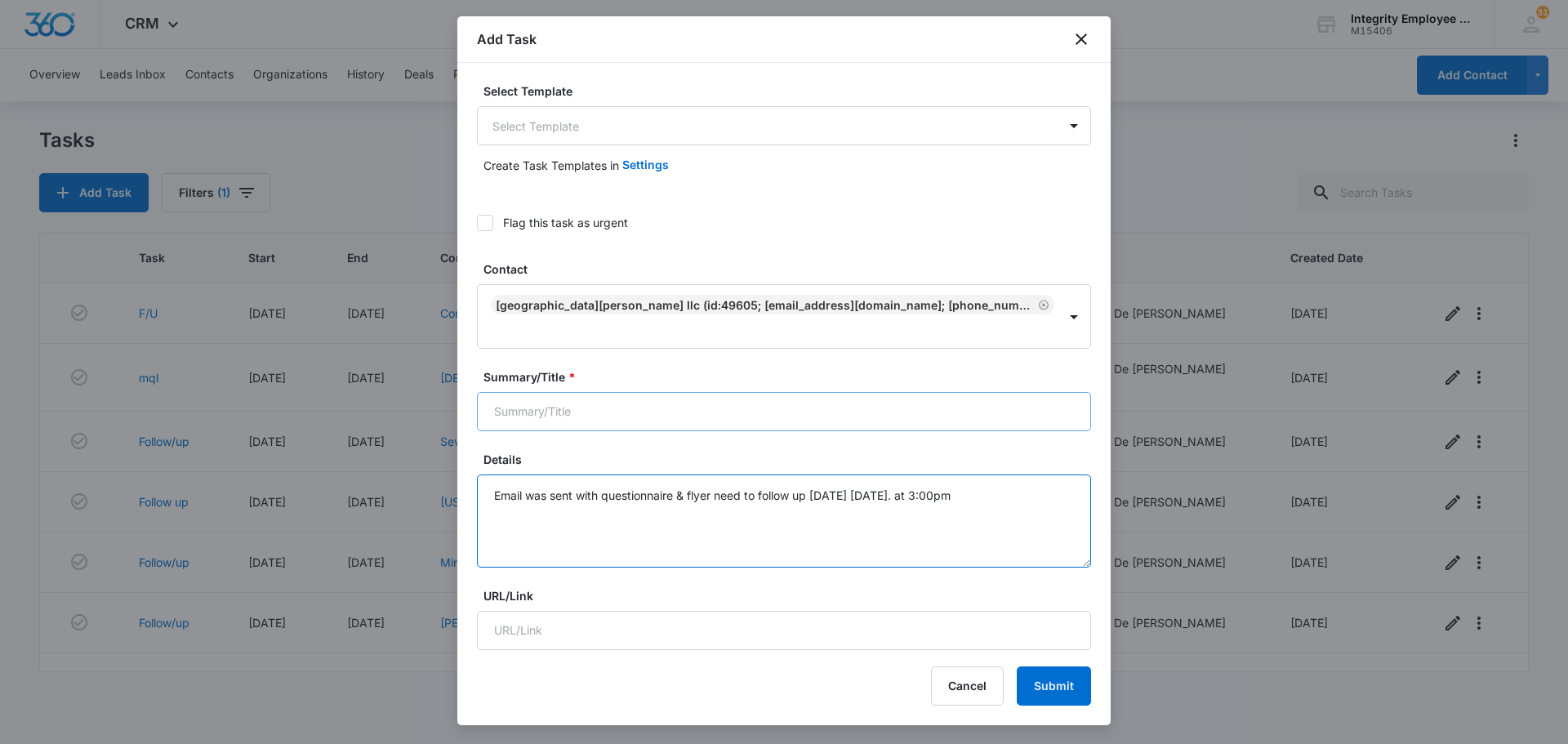
type textarea "Email was sent with questionnaire & flyer need to follow up Today 10/13/25. at …"
click at [841, 392] on input "Summary/Title *" at bounding box center [784, 412] width 614 height 39
type input "f"
type input "Follow up"
click at [1055, 684] on button "Submit" at bounding box center [1053, 686] width 74 height 39
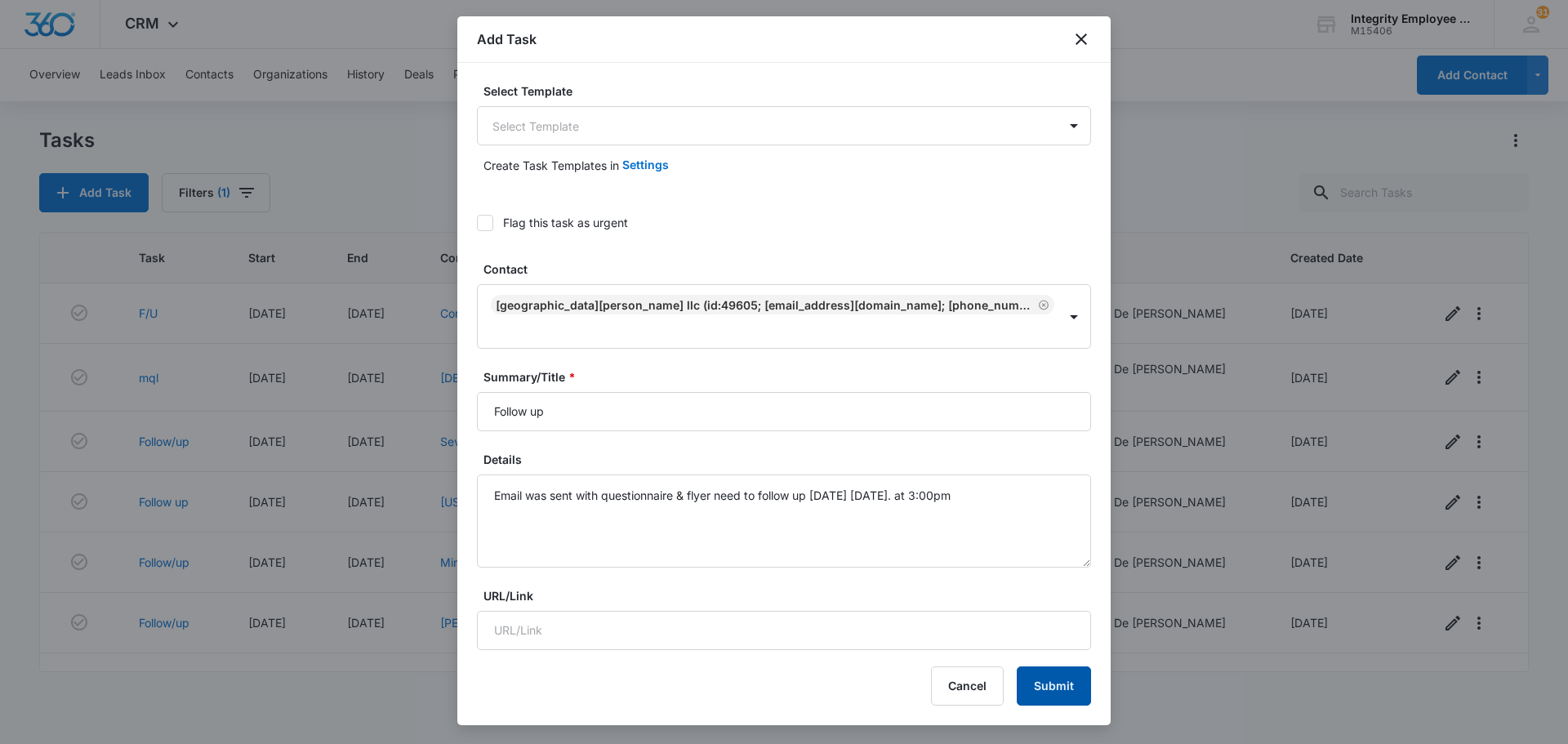
scroll to position [512, 0]
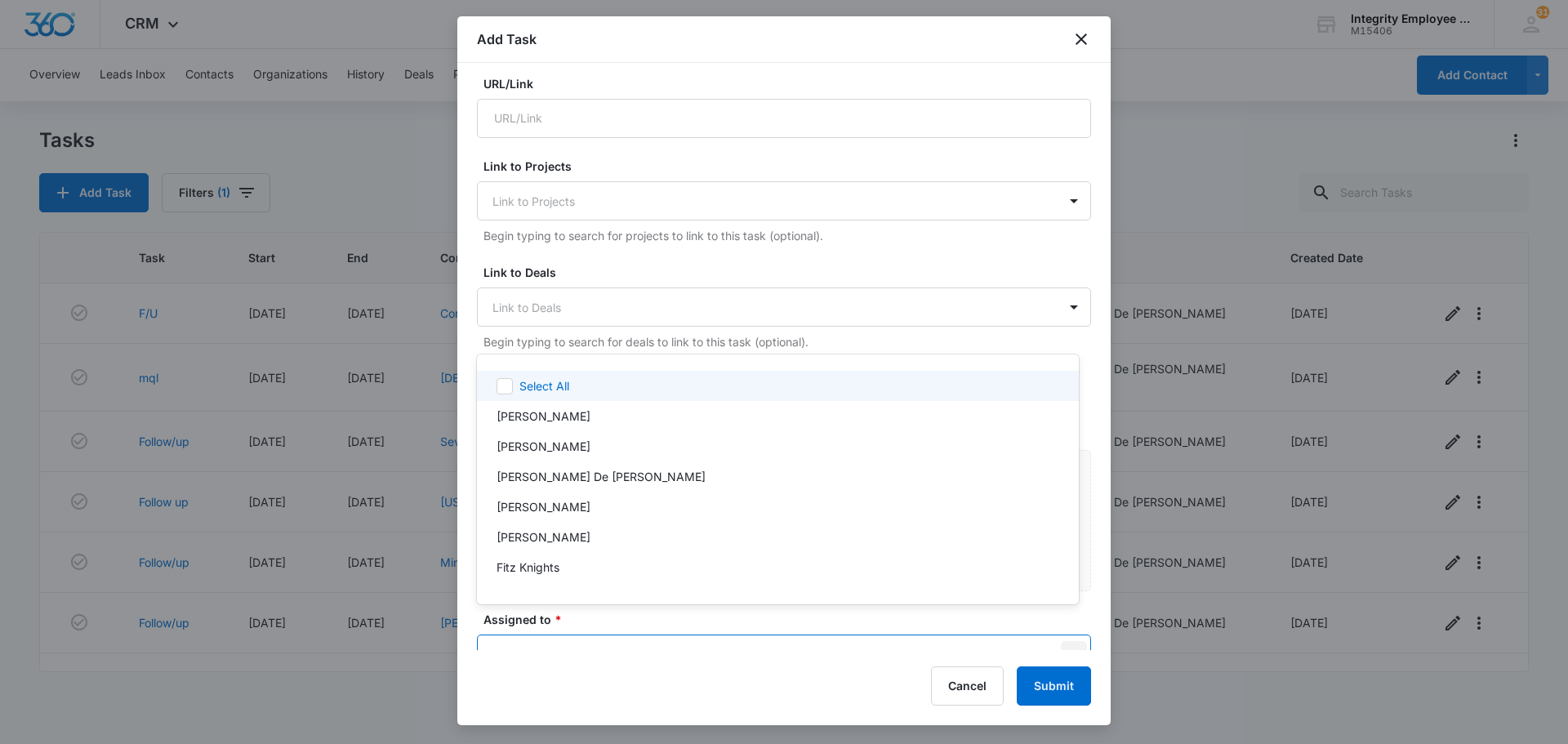
click at [1063, 627] on body "CRM Apps Reputation Websites Forms CRM Email Social Shop Payments POS Content A…" at bounding box center [784, 372] width 1568 height 744
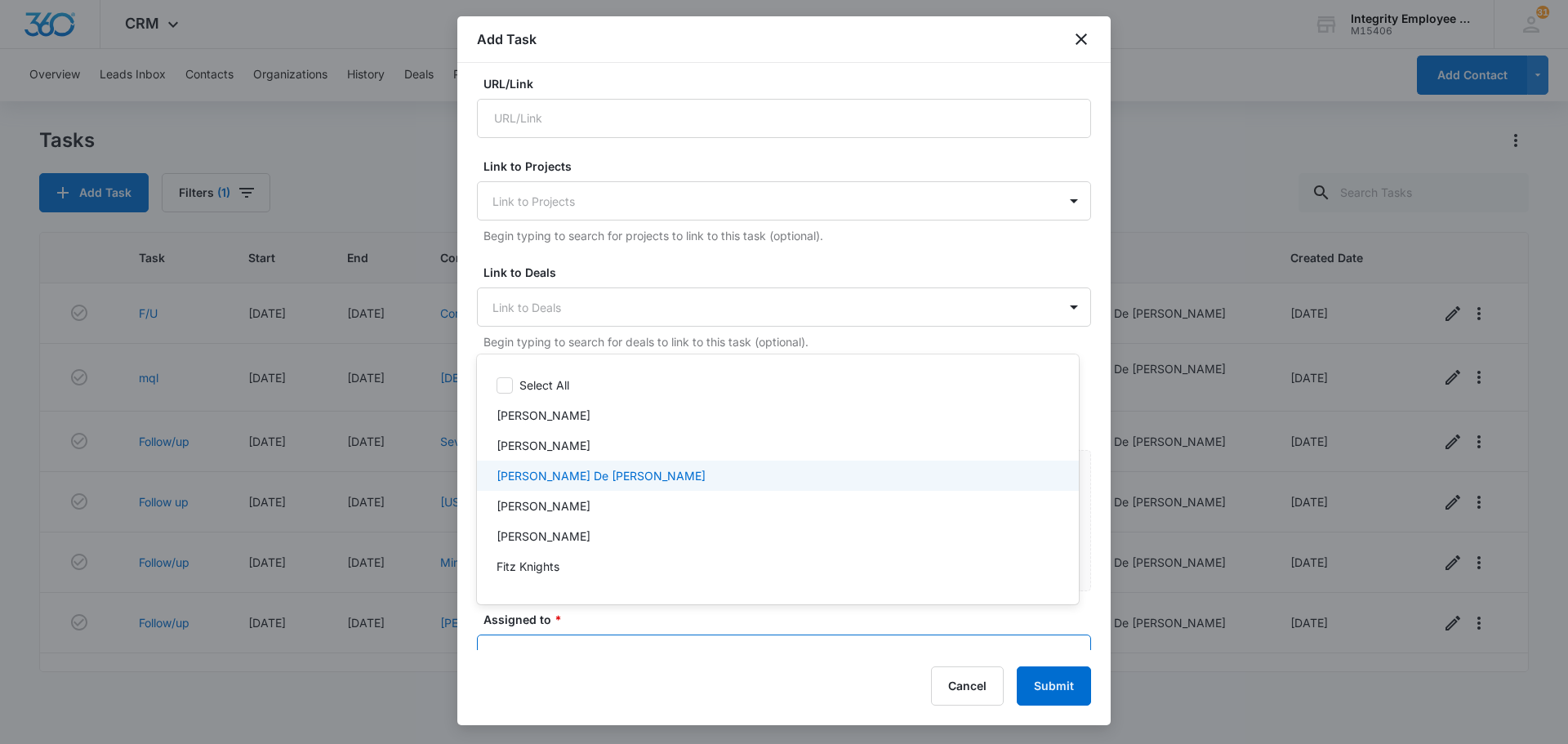
click at [500, 478] on p "[PERSON_NAME] De [PERSON_NAME]" at bounding box center [600, 476] width 209 height 17
click at [1070, 670] on div at bounding box center [784, 372] width 1568 height 744
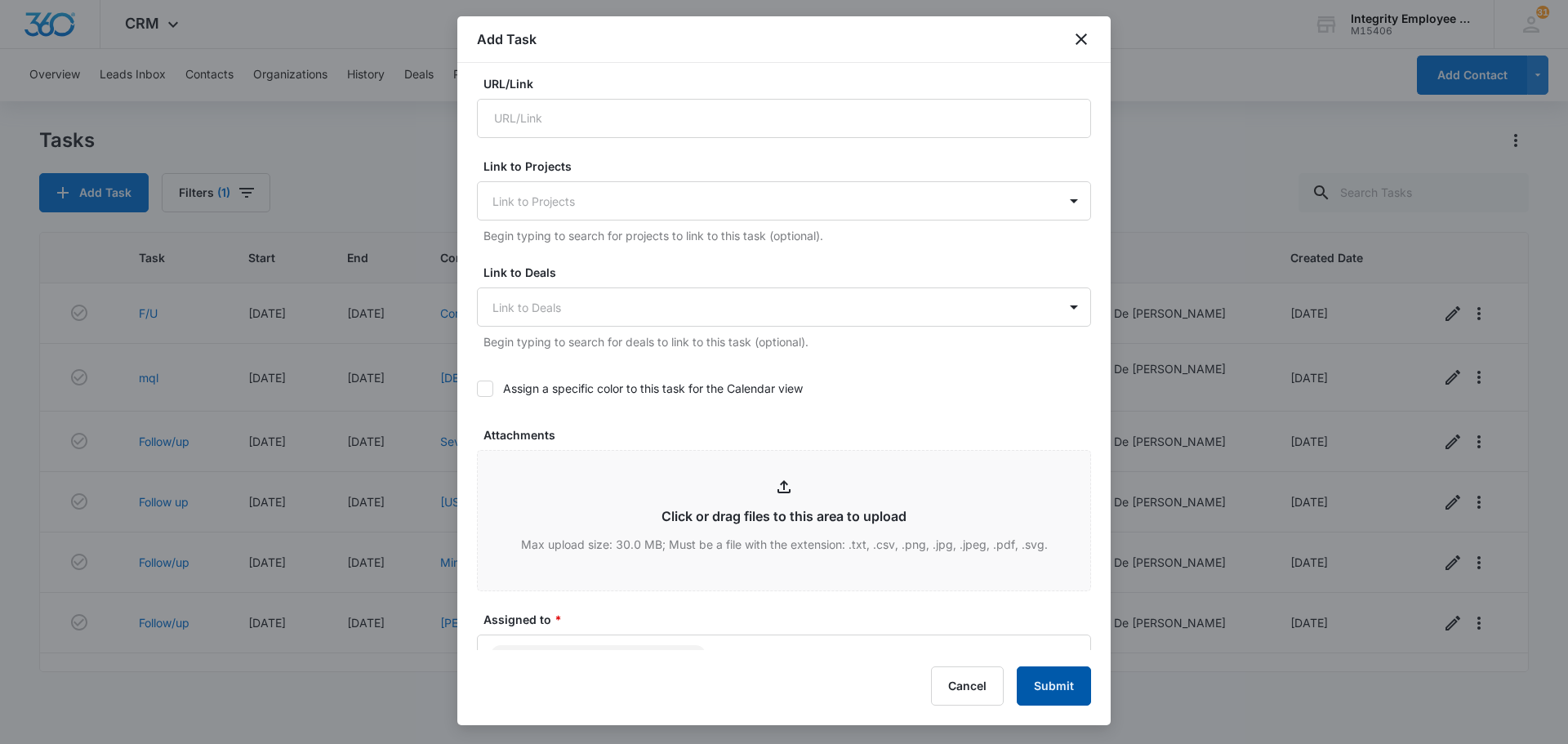
click at [1068, 683] on button "Submit" at bounding box center [1053, 686] width 74 height 39
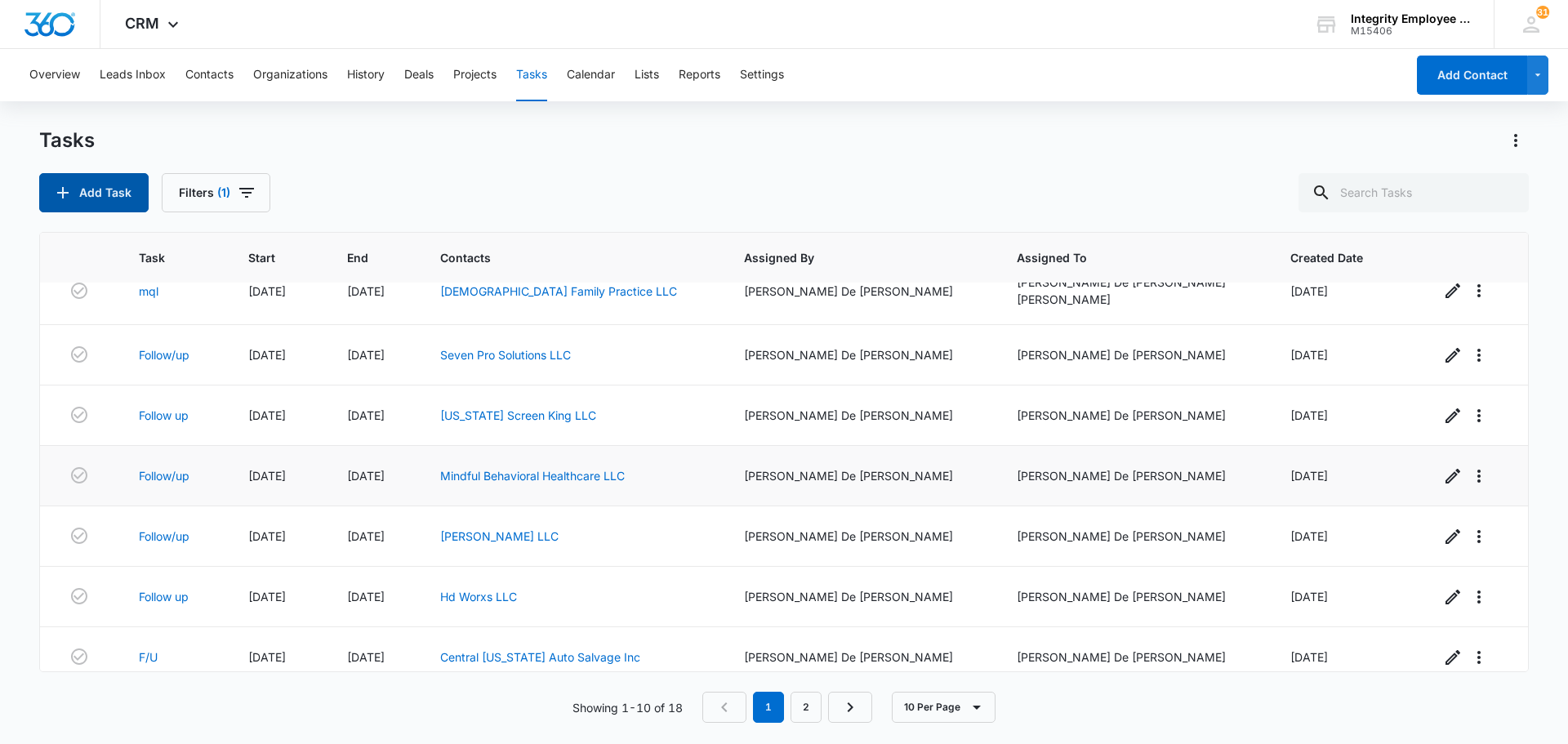
scroll to position [230, 0]
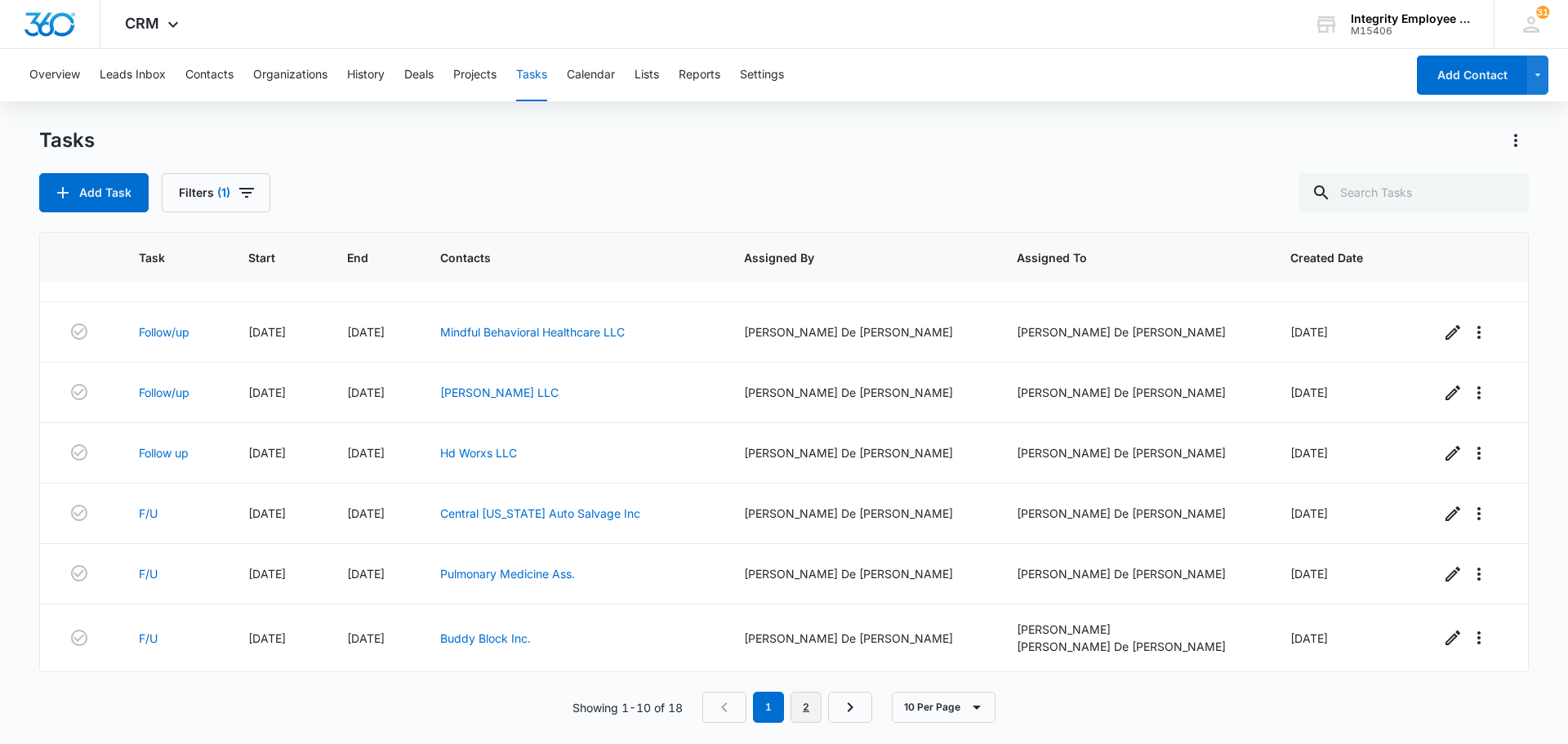
click at [813, 710] on link "2" at bounding box center [805, 707] width 31 height 31
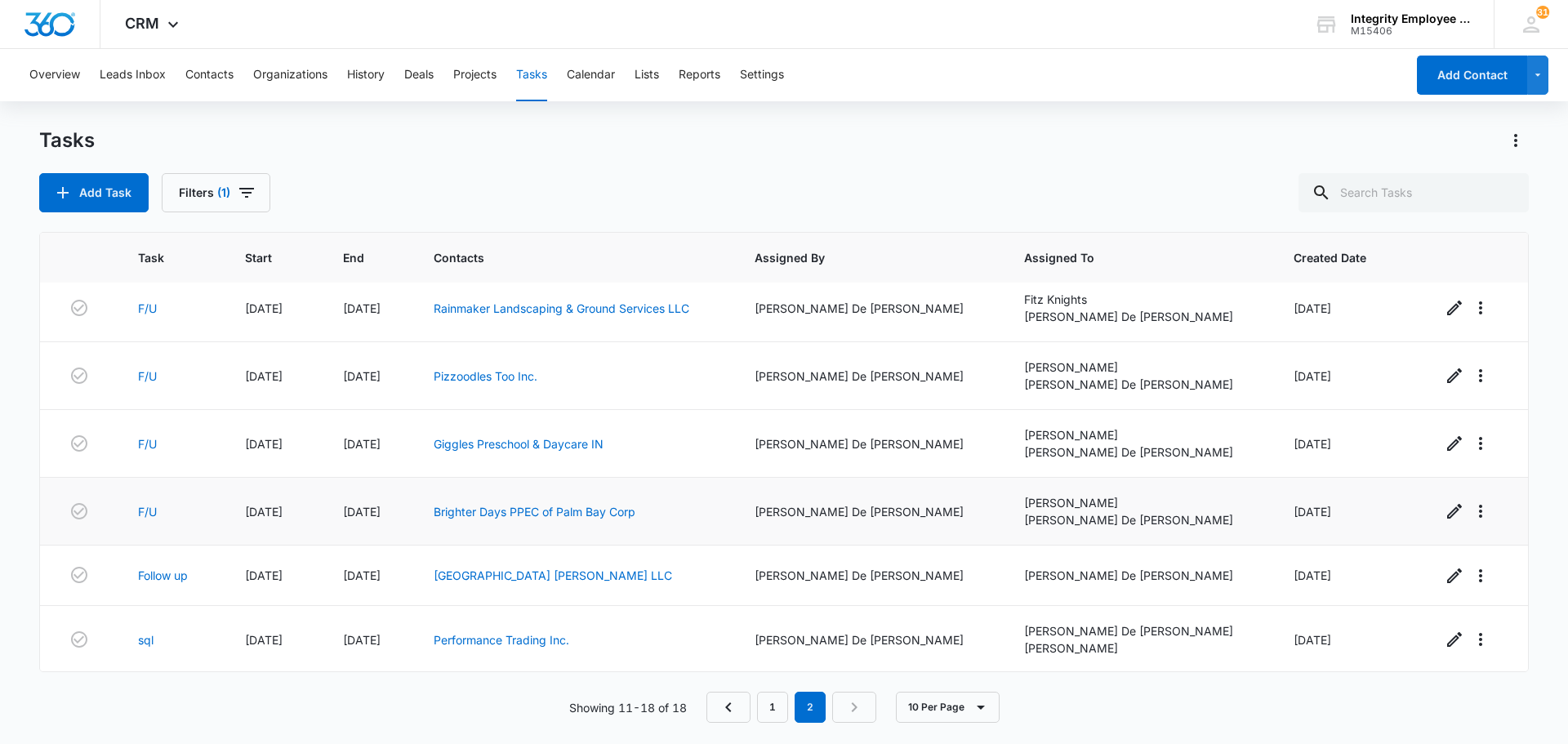
scroll to position [139, 0]
click at [172, 573] on link "Follow up" at bounding box center [163, 573] width 50 height 17
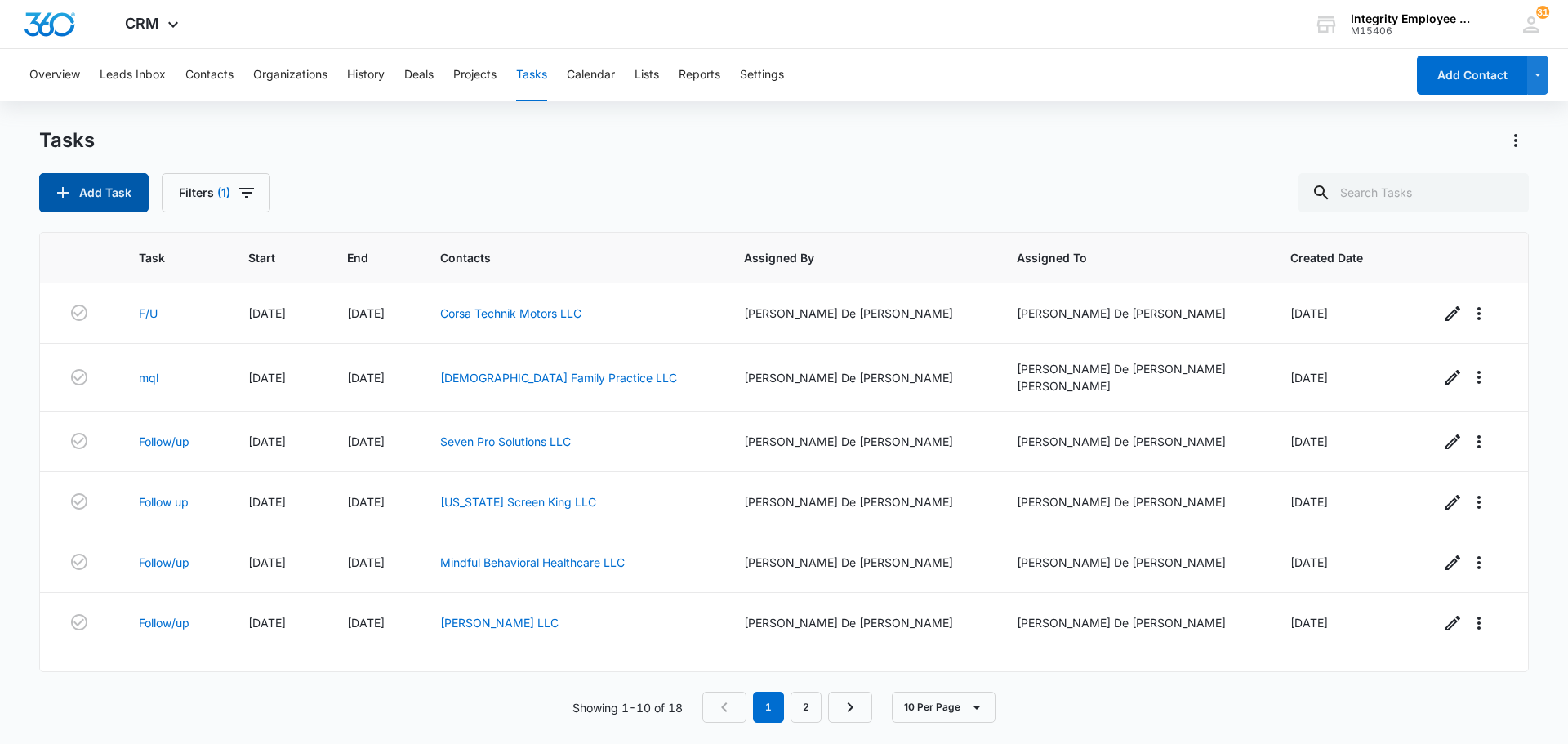
click at [90, 187] on button "Add Task" at bounding box center [93, 192] width 109 height 39
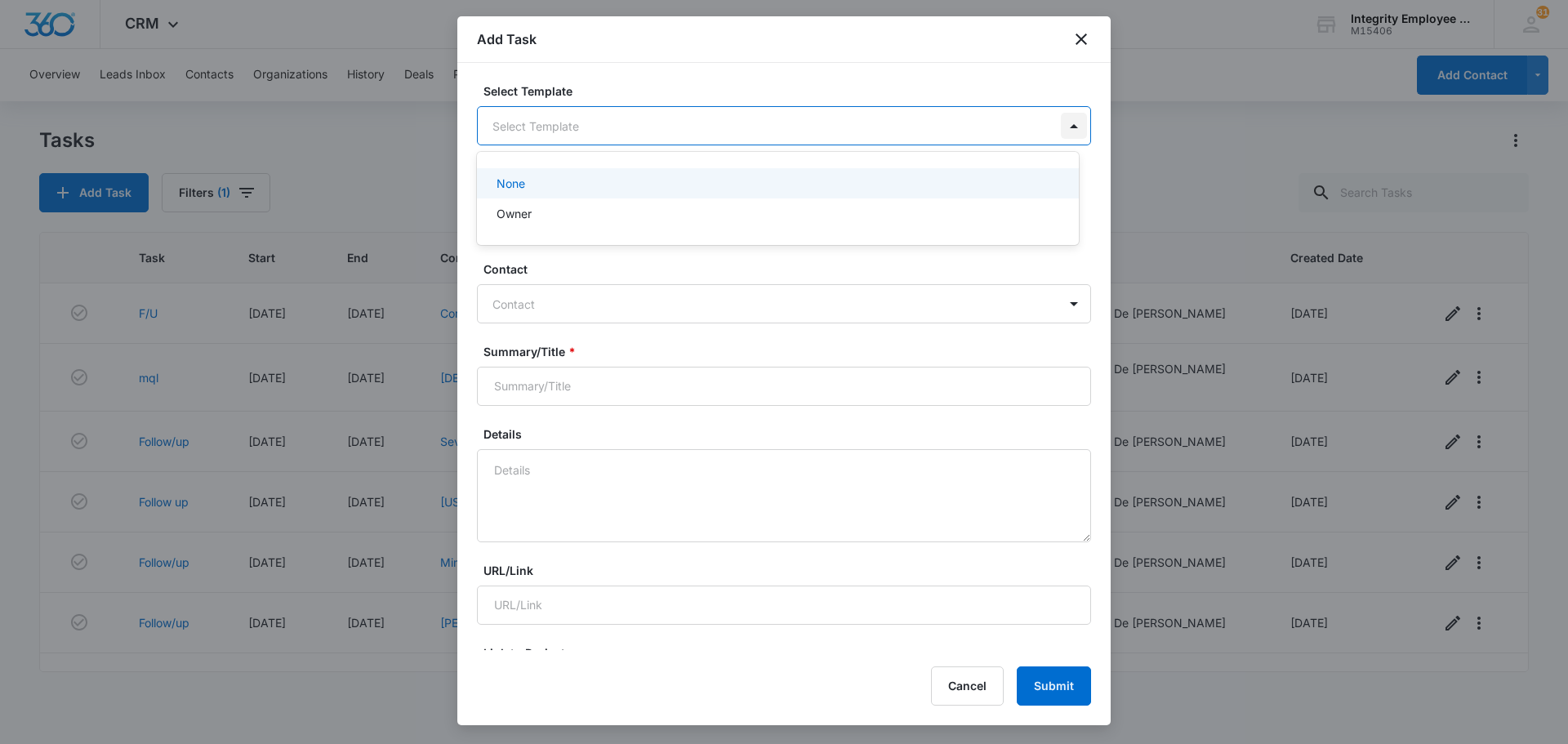
click at [1060, 128] on body "CRM Apps Reputation Websites Forms CRM Email Social Shop Payments POS Content A…" at bounding box center [784, 372] width 1568 height 744
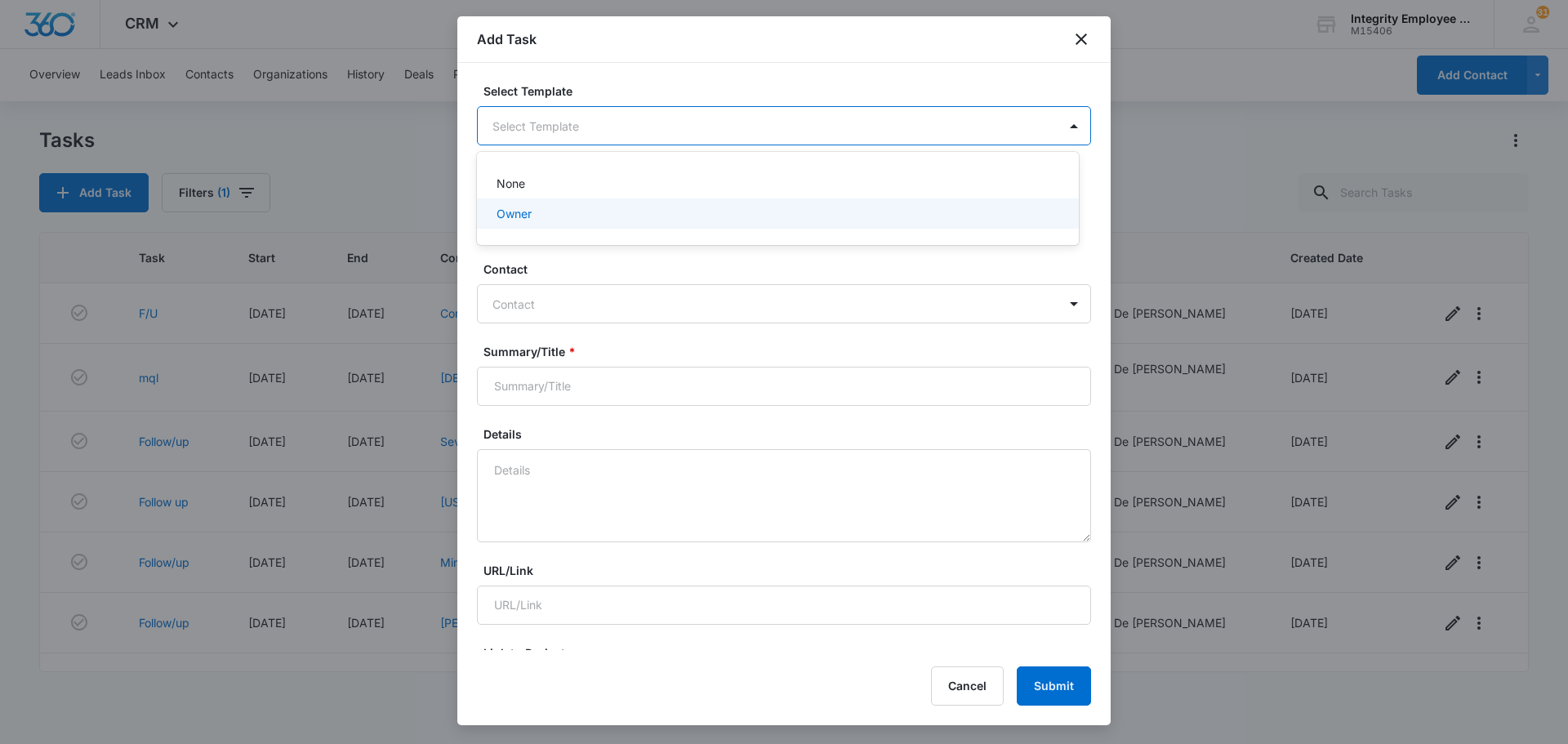
click at [968, 260] on div at bounding box center [784, 372] width 1568 height 744
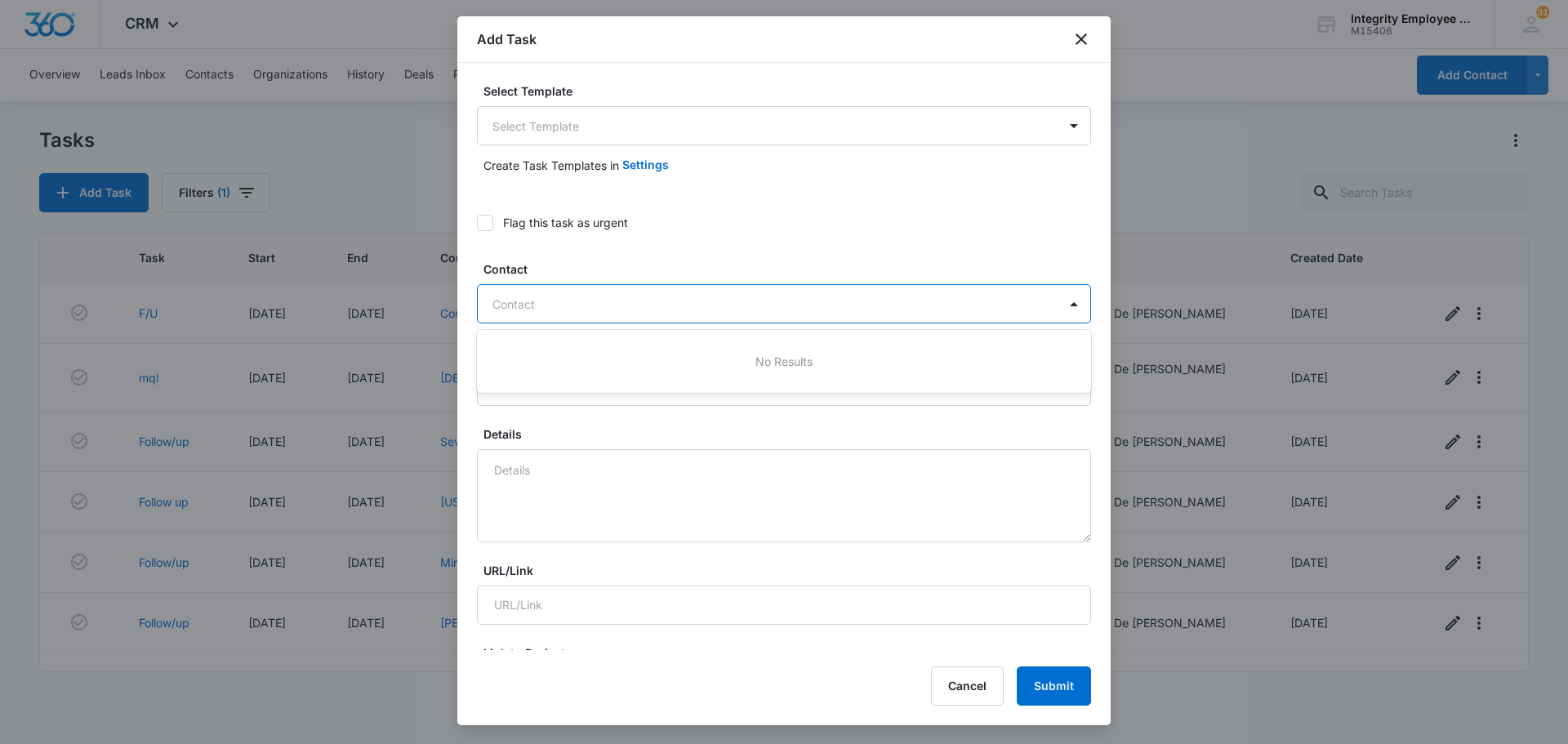
click at [606, 307] on div at bounding box center [774, 304] width 564 height 21
type input "rolling"
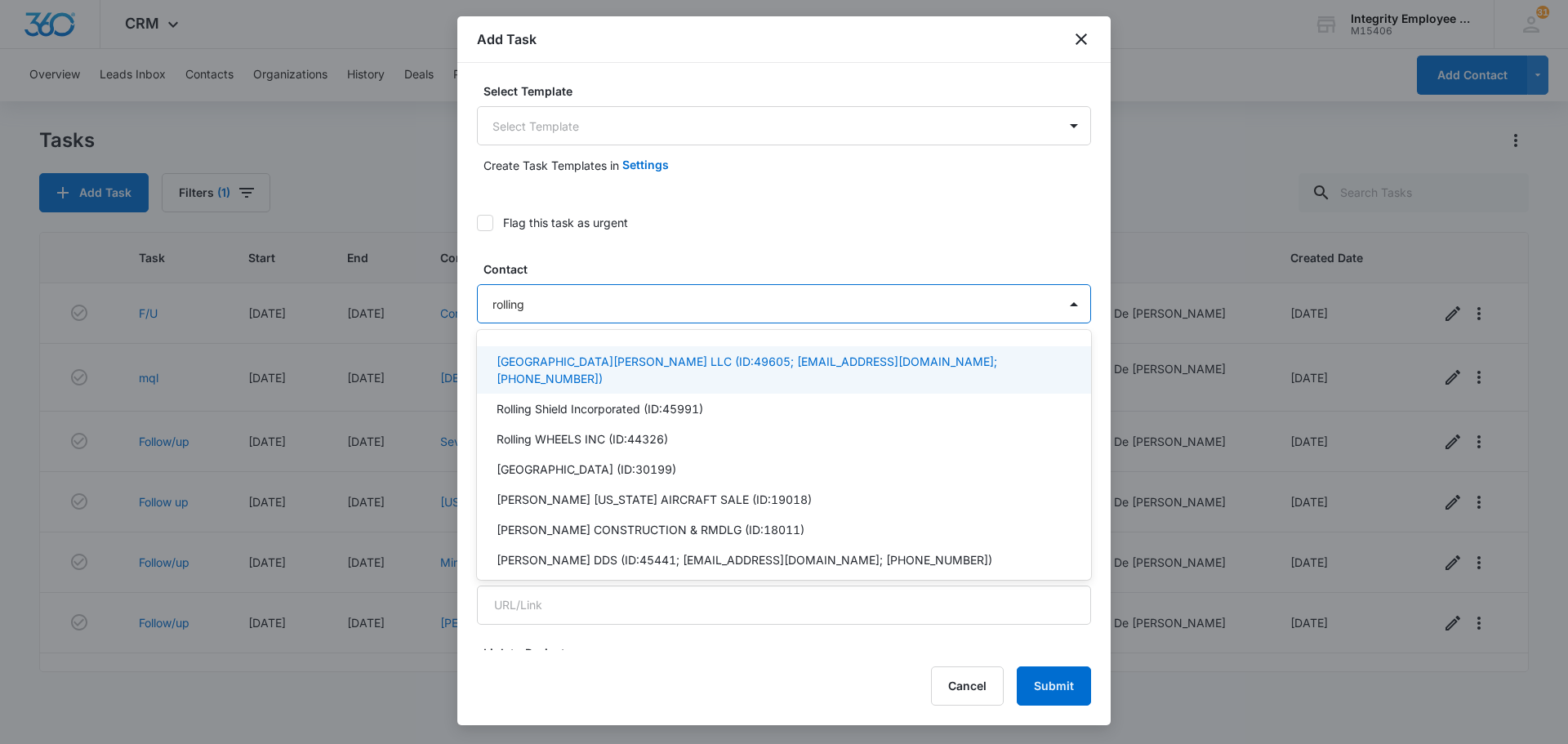
click at [649, 372] on div "[GEOGRAPHIC_DATA][PERSON_NAME] LLC (ID:49605; [EMAIL_ADDRESS][DOMAIN_NAME]; [PH…" at bounding box center [784, 370] width 614 height 47
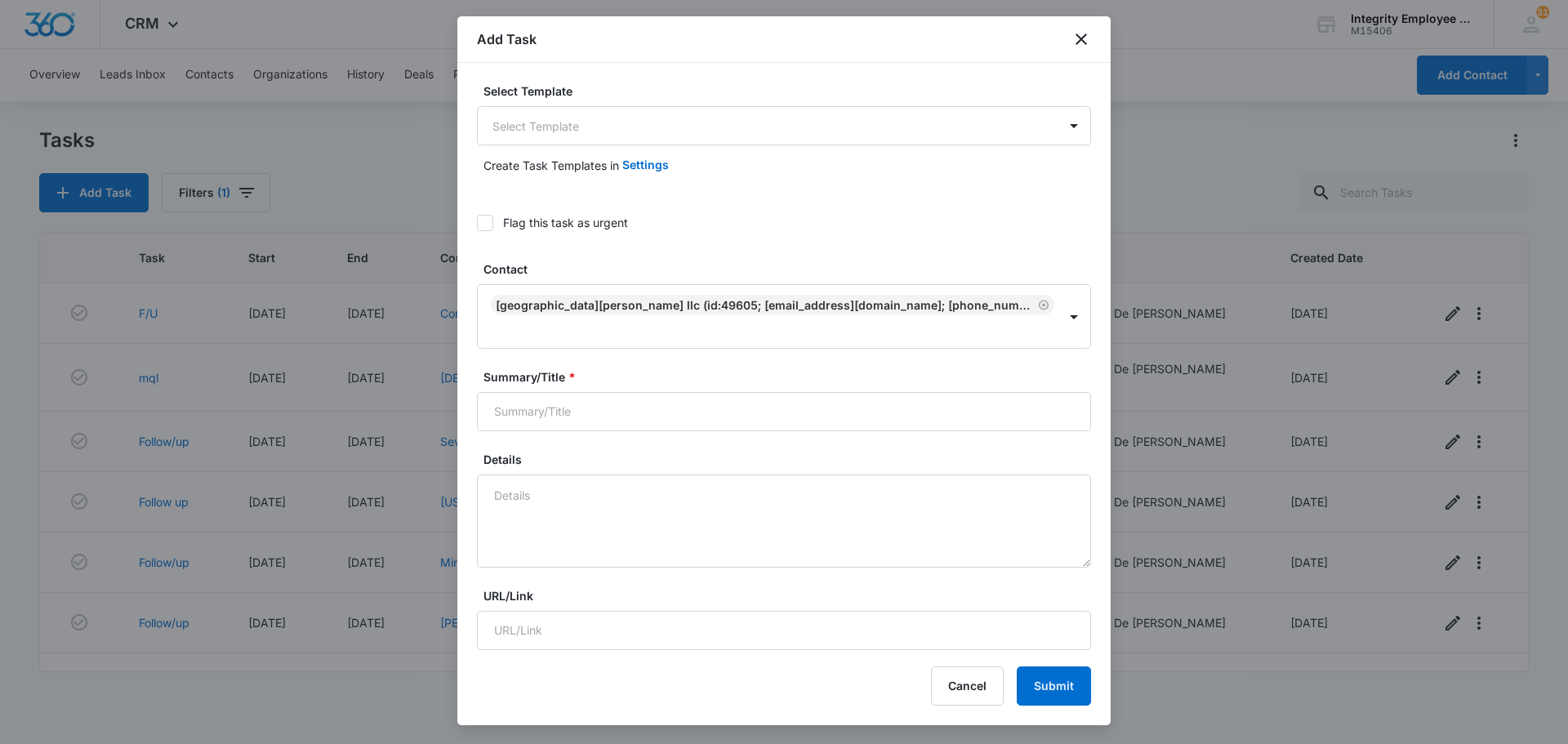
click at [1079, 36] on icon "close" at bounding box center [1081, 39] width 20 height 20
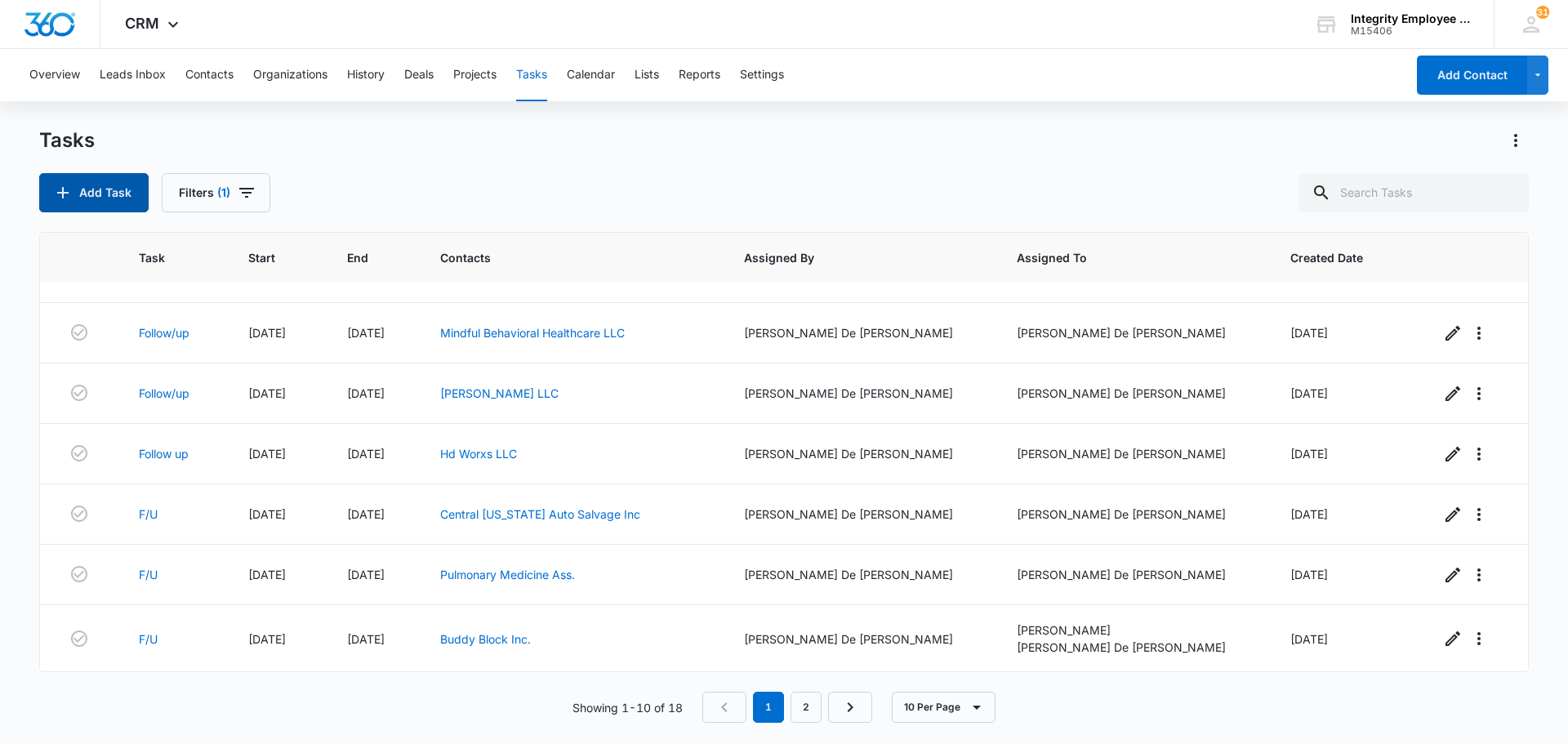
scroll to position [230, 0]
click at [817, 707] on link "2" at bounding box center [805, 707] width 31 height 31
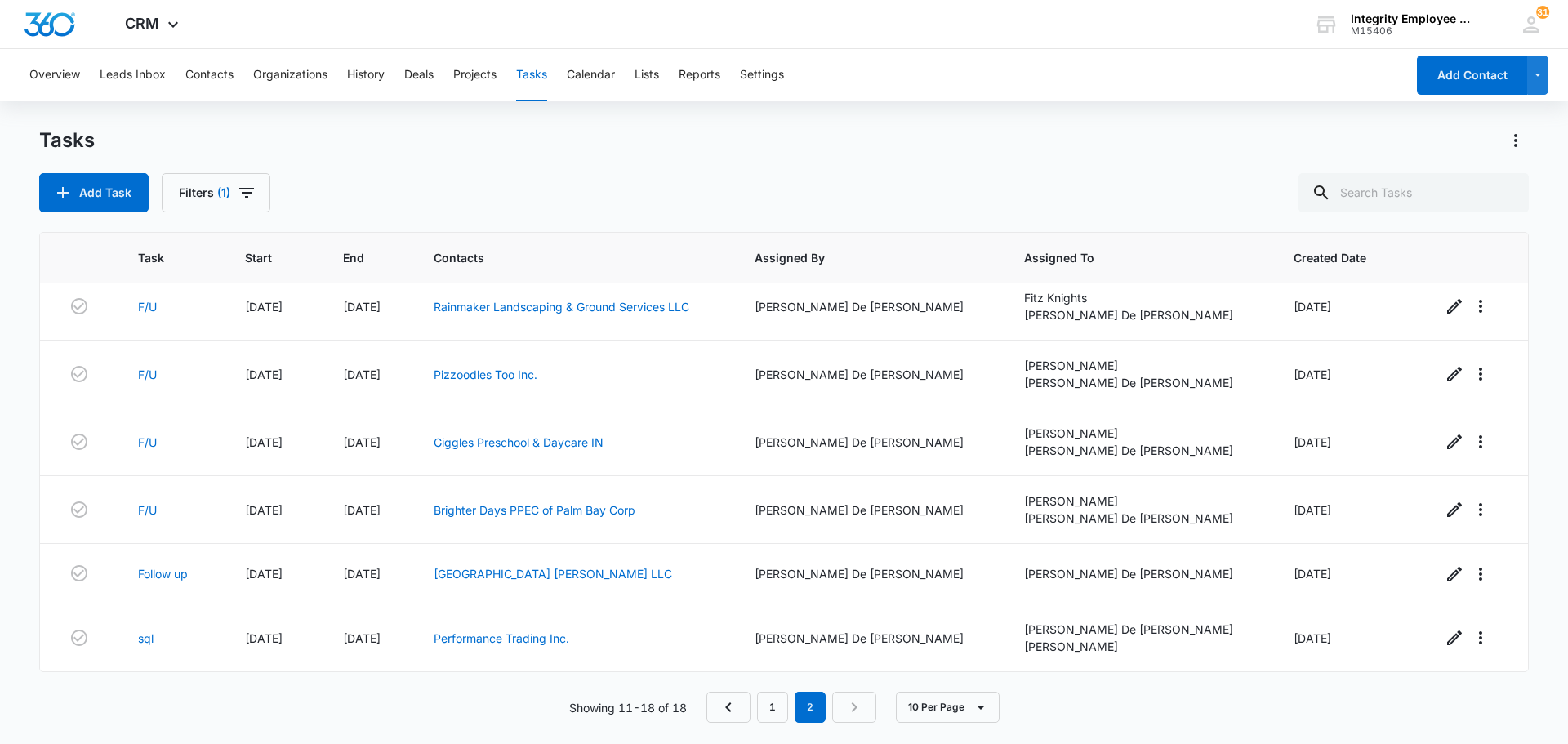
scroll to position [139, 0]
click at [209, 74] on button "Contacts" at bounding box center [210, 75] width 48 height 52
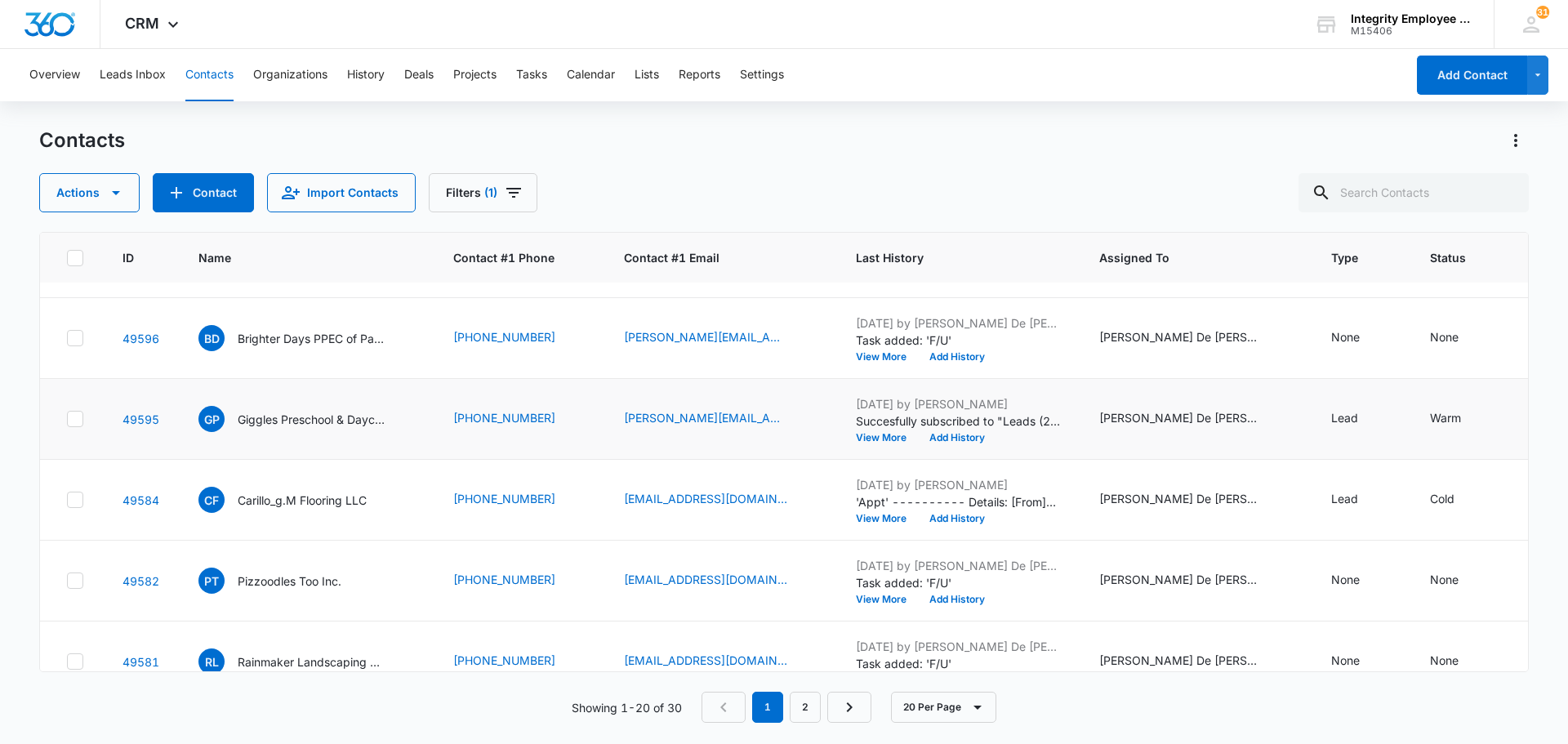
scroll to position [163, 0]
